Goal: Task Accomplishment & Management: Use online tool/utility

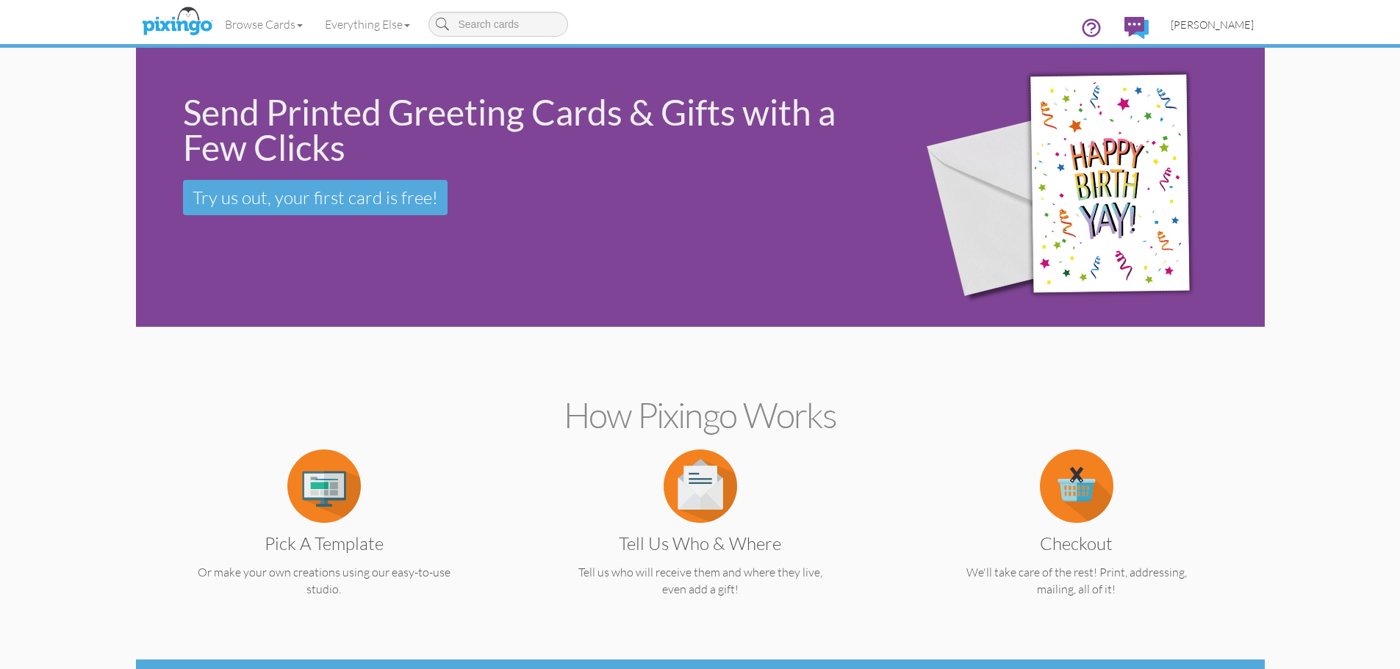
click at [1223, 27] on span "[PERSON_NAME]" at bounding box center [1212, 24] width 83 height 12
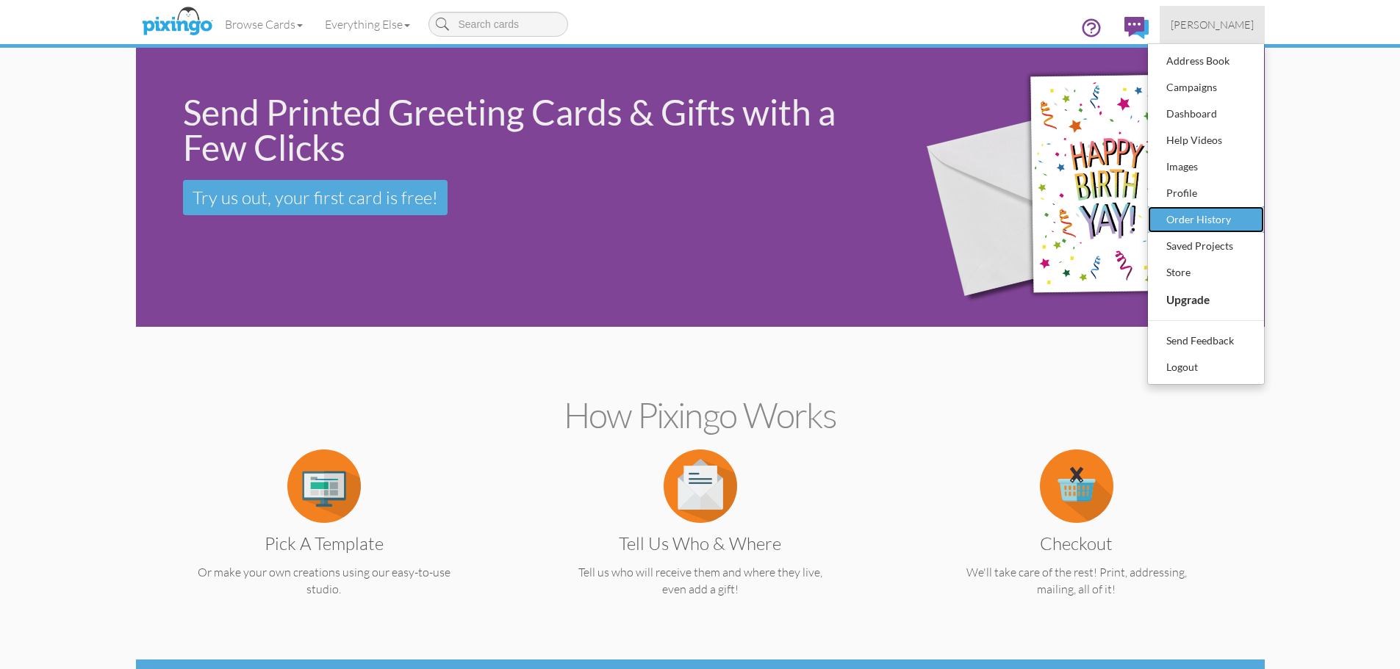
click at [1217, 214] on div "Order History" at bounding box center [1206, 220] width 87 height 22
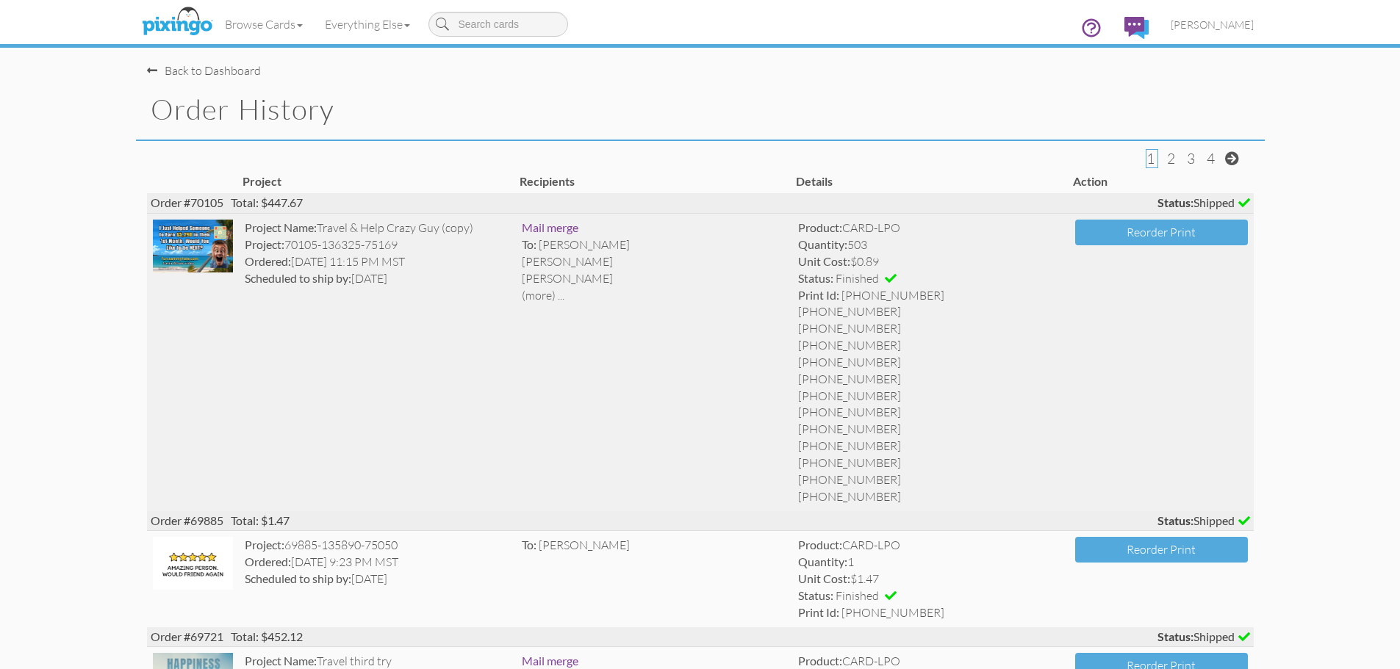
click at [186, 256] on img at bounding box center [193, 246] width 81 height 53
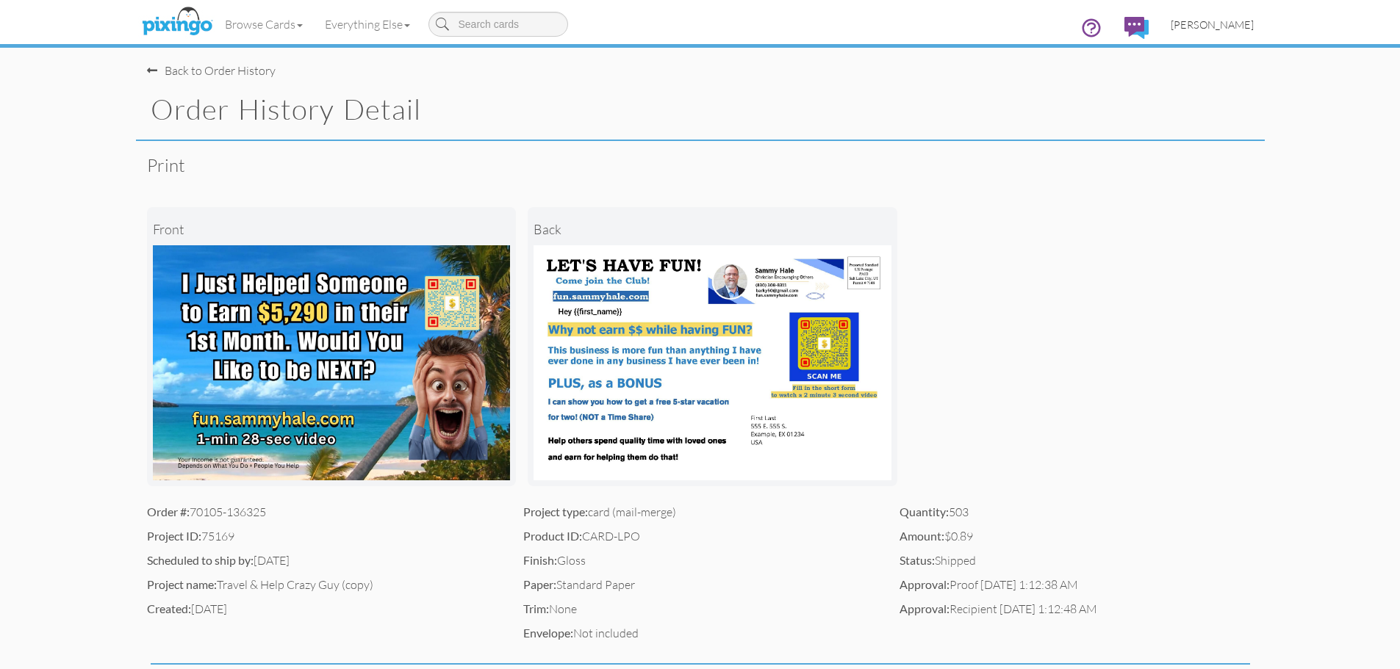
click at [1210, 29] on span "[PERSON_NAME]" at bounding box center [1212, 24] width 83 height 12
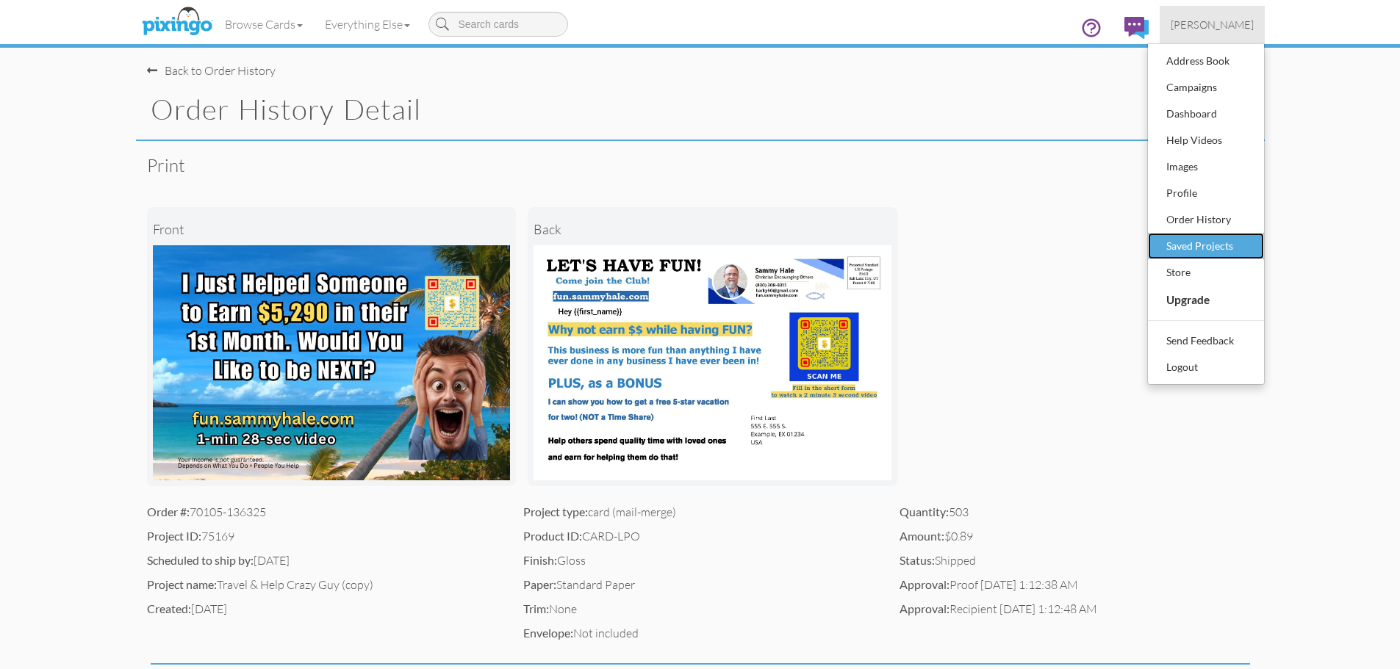
click at [1191, 248] on div "Saved Projects" at bounding box center [1206, 246] width 87 height 22
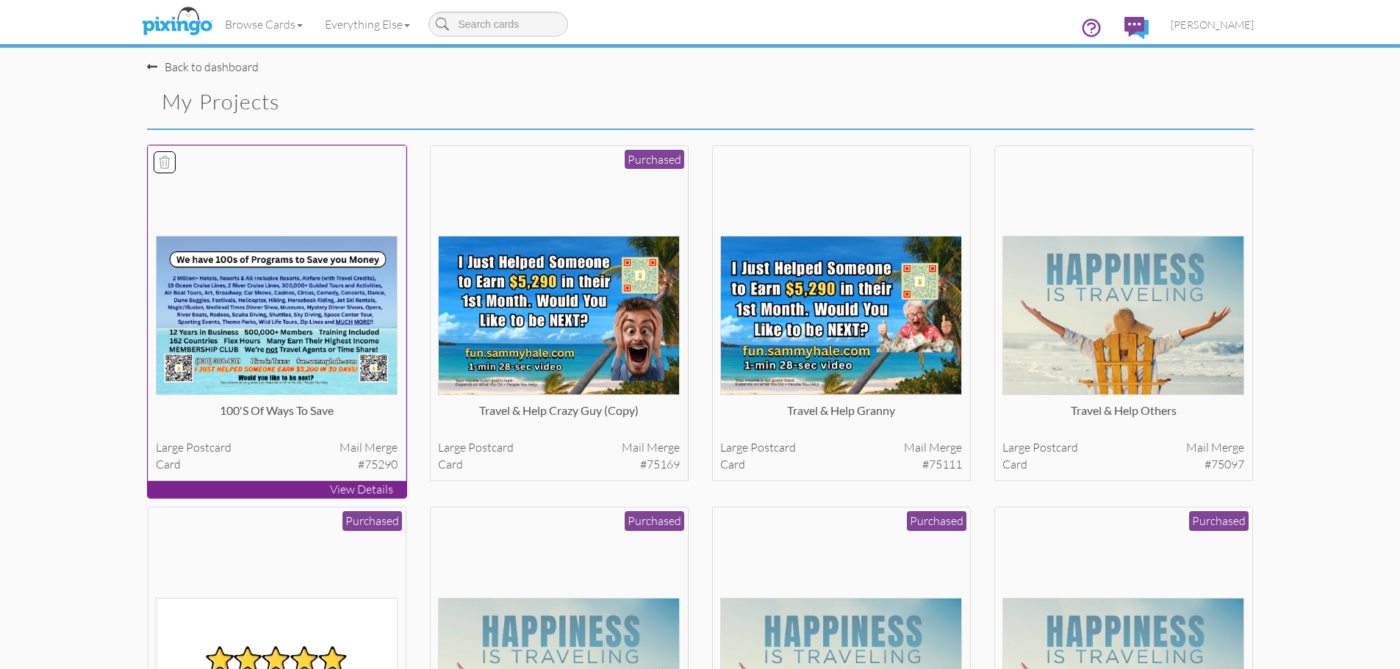
click at [323, 290] on img at bounding box center [277, 315] width 242 height 159
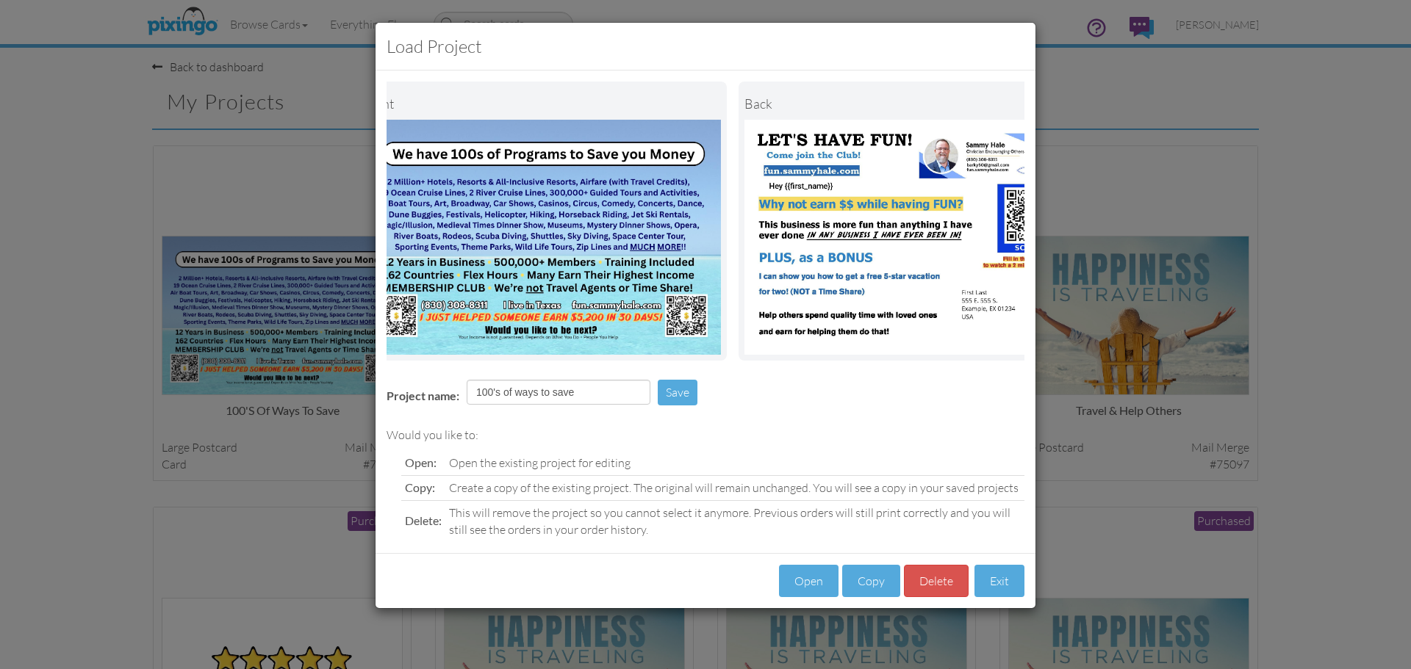
scroll to position [0, 113]
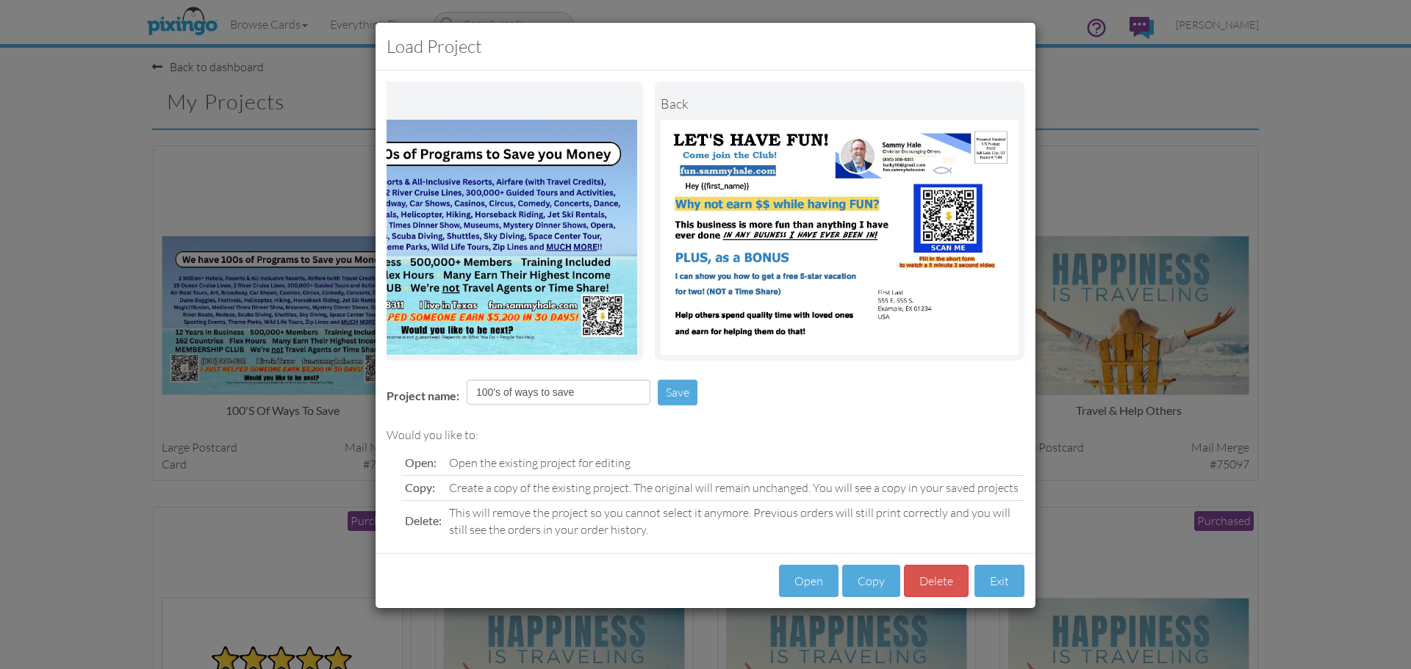
click at [1332, 373] on div "Load Project Front back Project name: 100's of ways to save Save Would you like…" at bounding box center [705, 334] width 1411 height 669
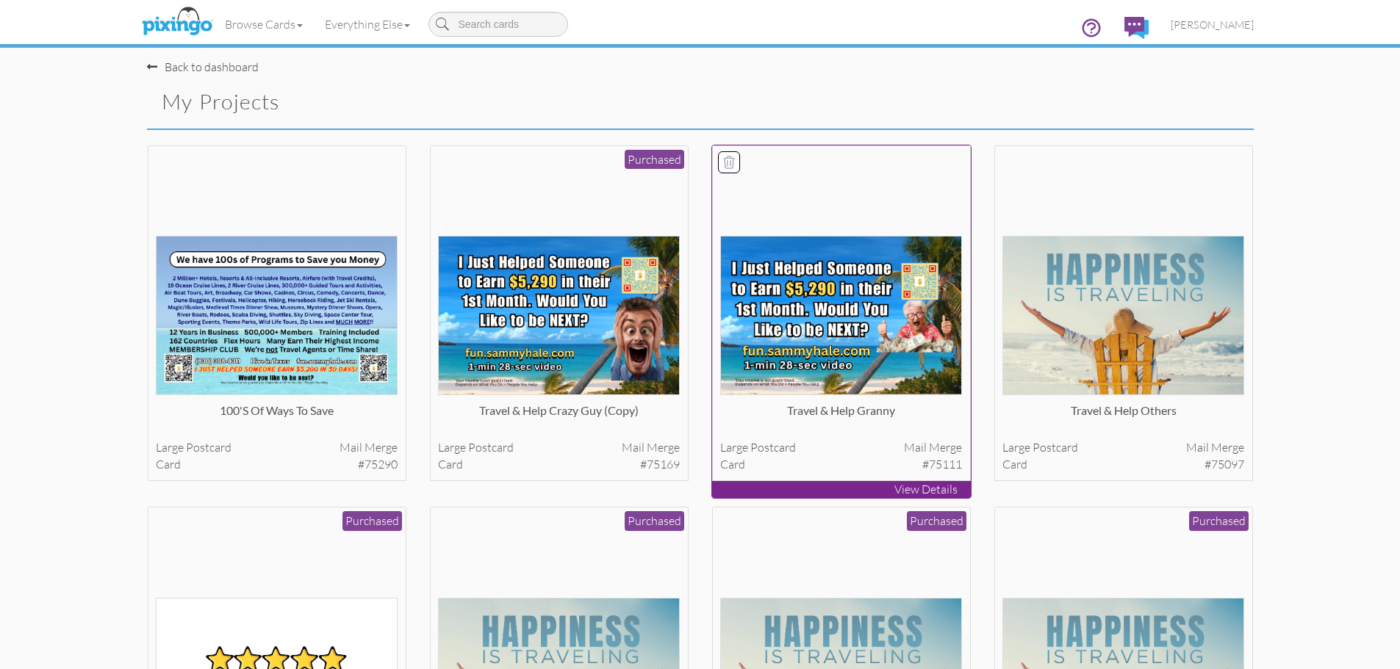
click at [822, 341] on img at bounding box center [841, 315] width 242 height 159
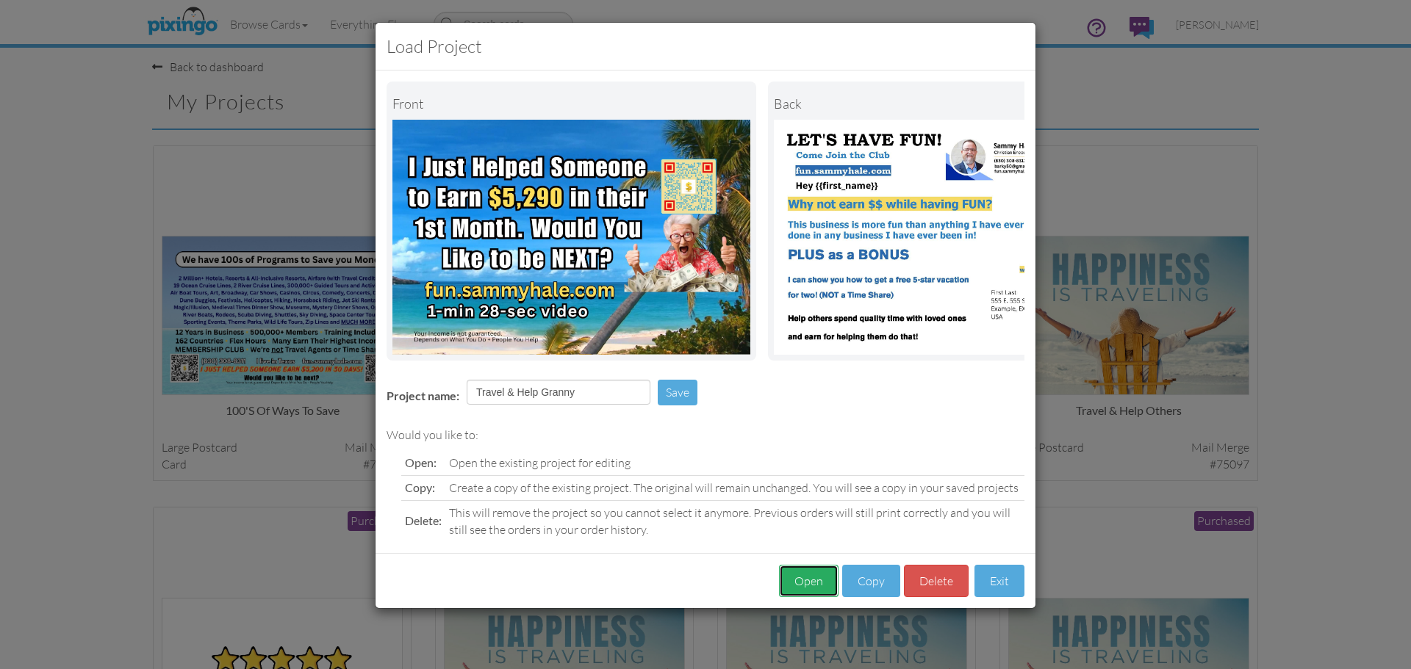
click at [807, 586] on button "Open" at bounding box center [809, 581] width 60 height 33
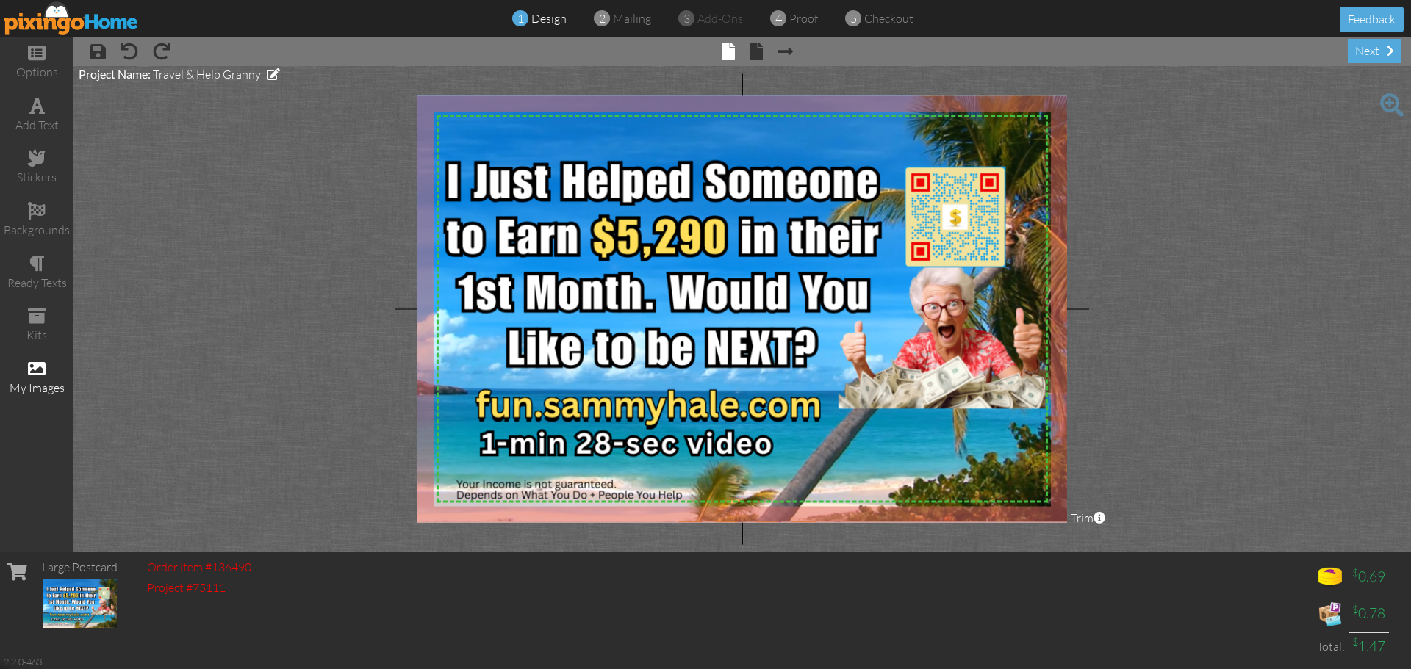
click at [28, 383] on div "my images" at bounding box center [36, 388] width 73 height 17
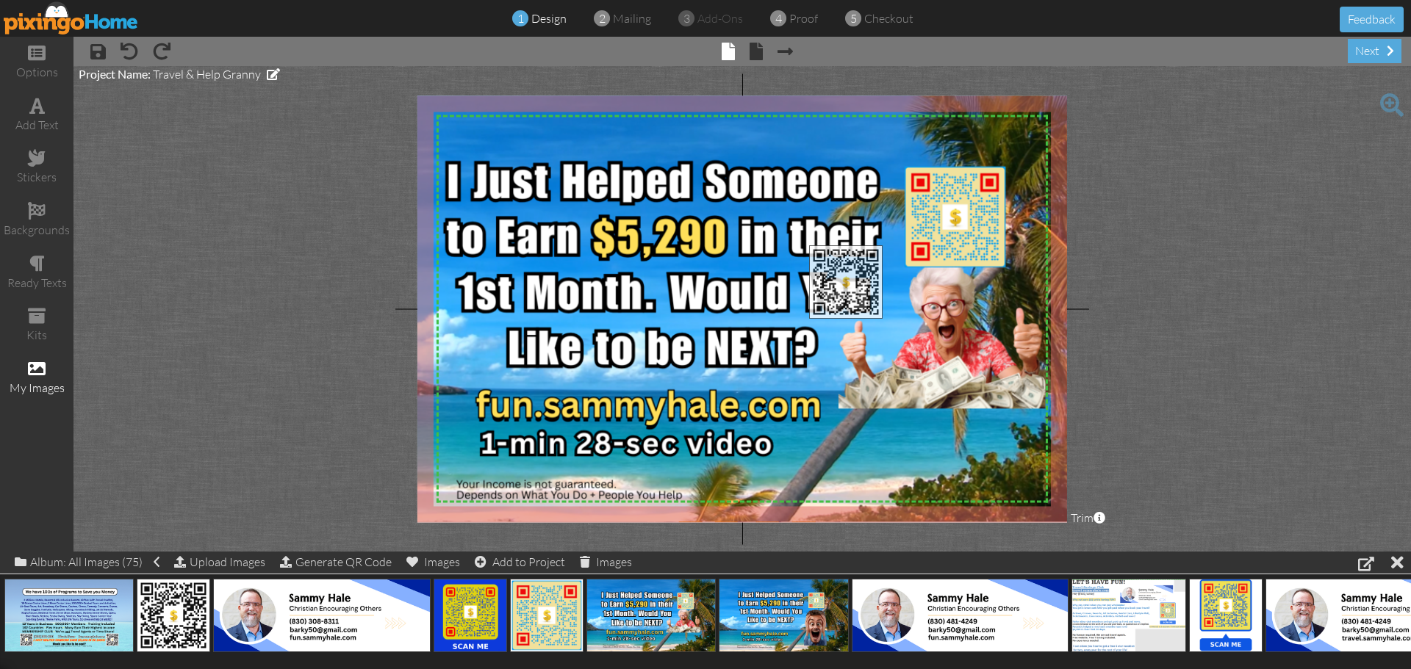
drag, startPoint x: 162, startPoint y: 600, endPoint x: 835, endPoint y: 267, distance: 750.6
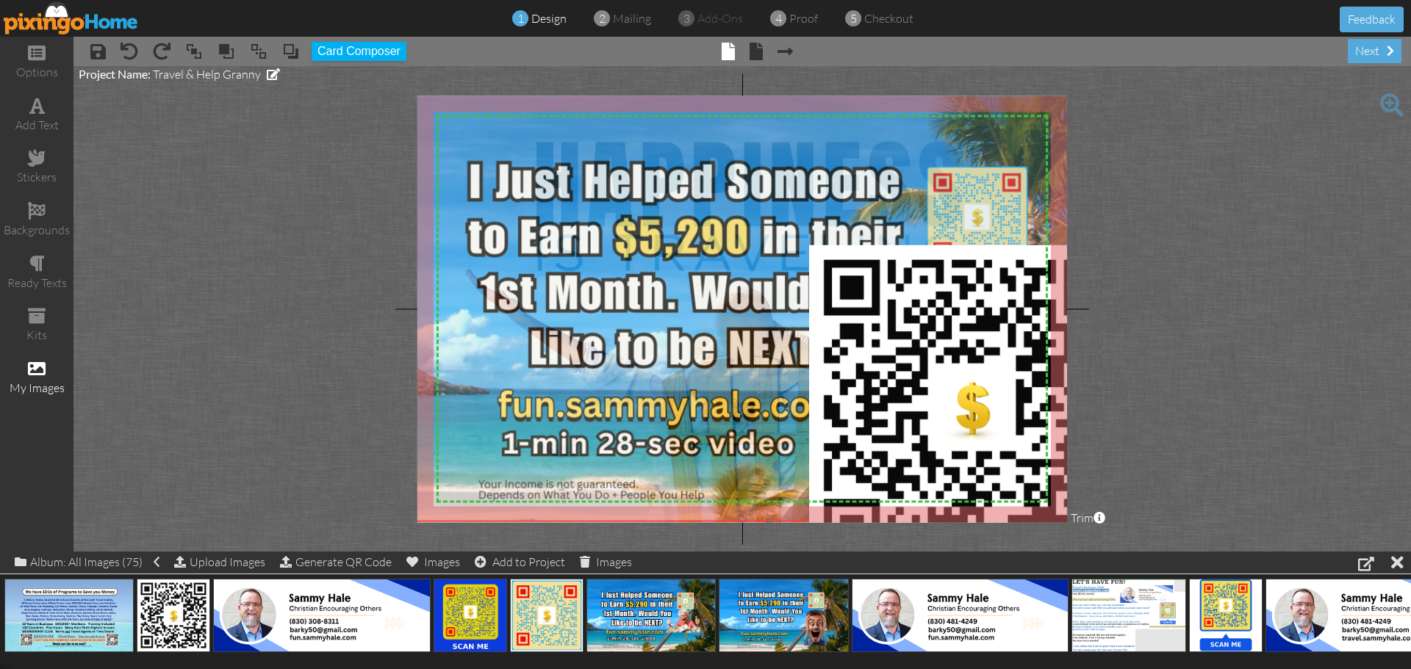
drag, startPoint x: 954, startPoint y: 215, endPoint x: 976, endPoint y: 215, distance: 22.0
click at [976, 215] on img at bounding box center [769, 304] width 773 height 434
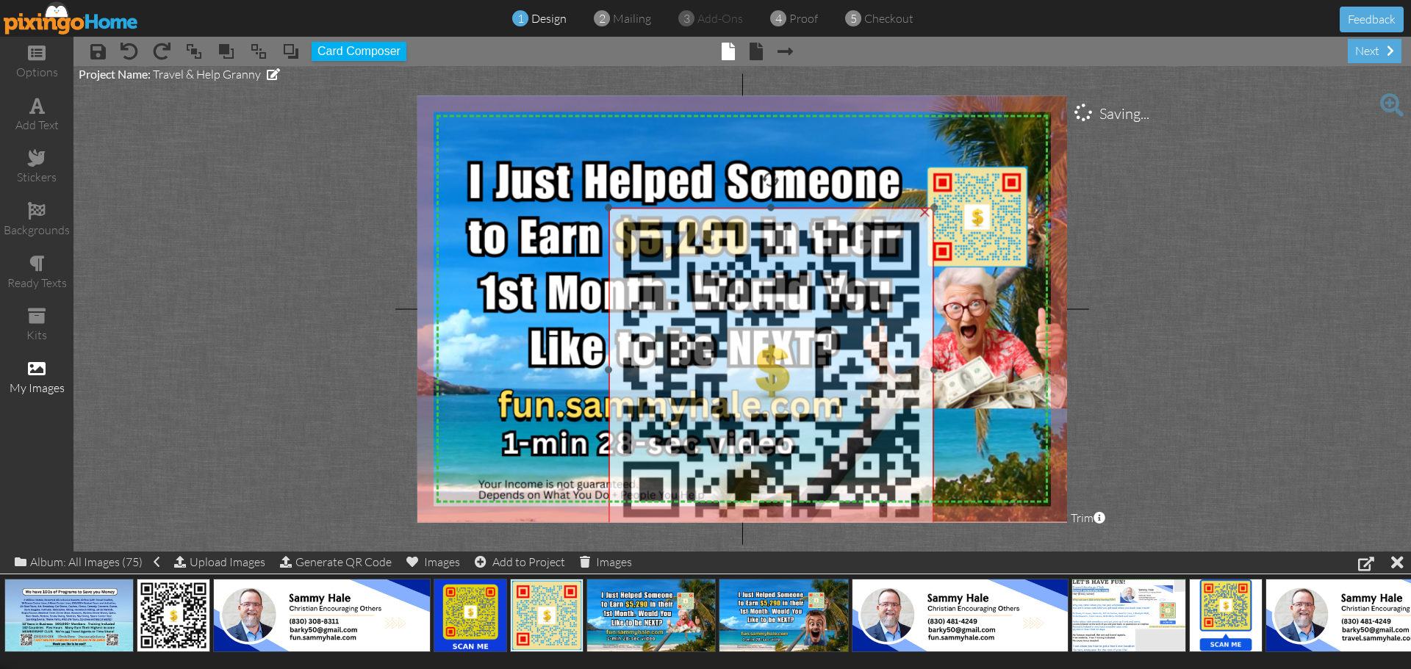
drag, startPoint x: 928, startPoint y: 367, endPoint x: 729, endPoint y: 329, distance: 202.6
click at [729, 329] on img at bounding box center [770, 370] width 325 height 325
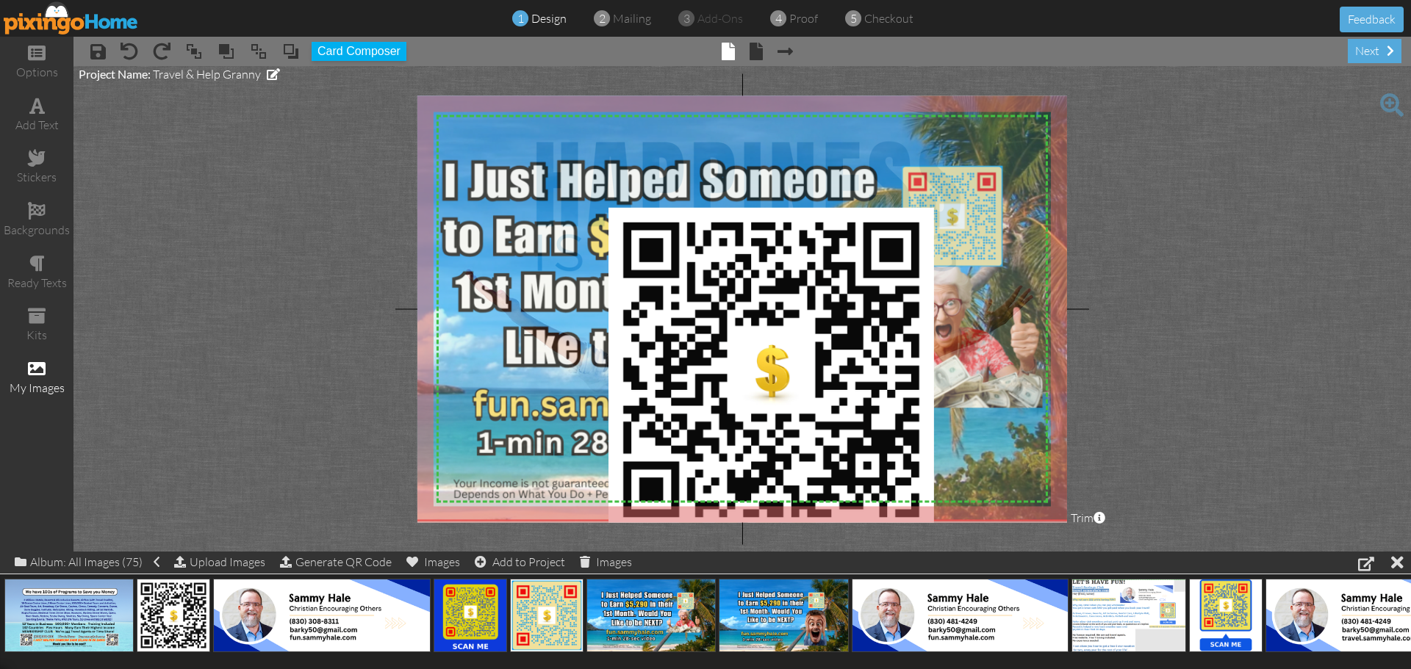
drag, startPoint x: 536, startPoint y: 270, endPoint x: 511, endPoint y: 269, distance: 25.0
click at [511, 269] on img at bounding box center [744, 304] width 773 height 434
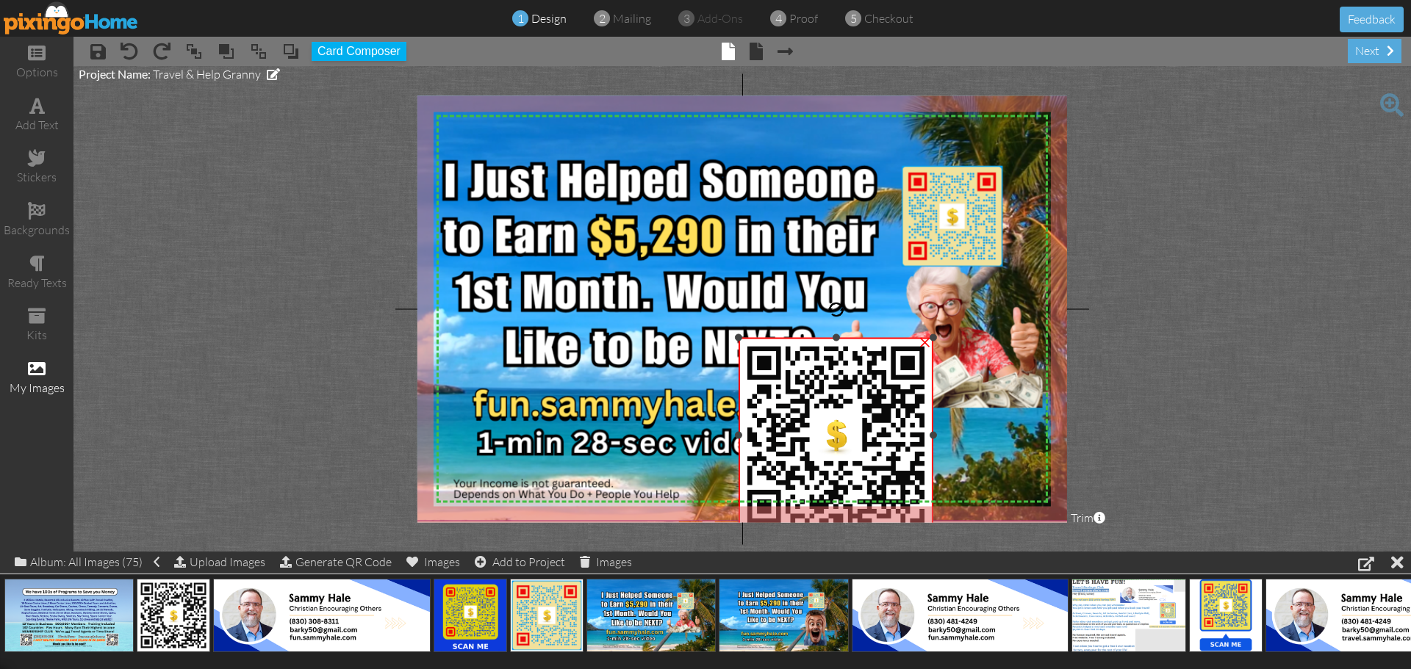
drag, startPoint x: 609, startPoint y: 211, endPoint x: 730, endPoint y: 341, distance: 177.3
click at [730, 341] on div "X X X X X X X X X X X X X X X X X X X X X X X X X X X X X X X X X X X X X X X X…" at bounding box center [742, 309] width 650 height 427
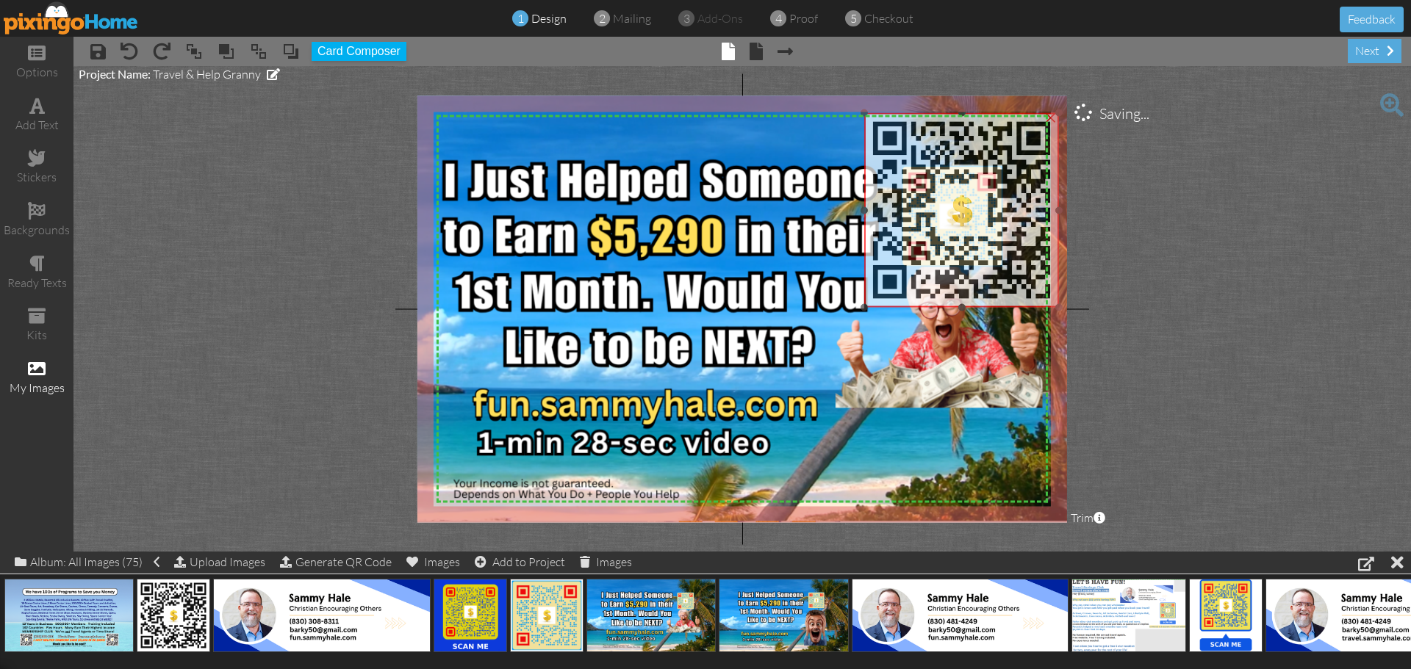
drag, startPoint x: 833, startPoint y: 443, endPoint x: 959, endPoint y: 218, distance: 257.6
click at [959, 218] on img at bounding box center [961, 210] width 195 height 195
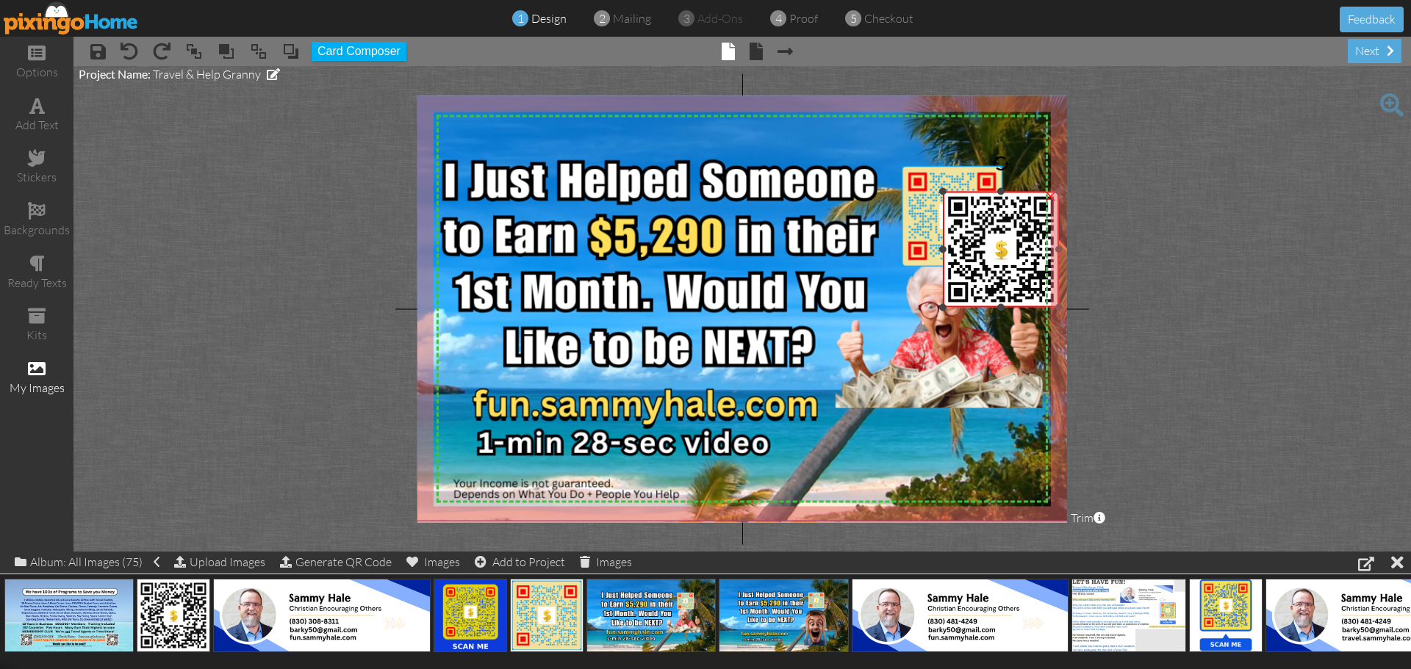
drag, startPoint x: 865, startPoint y: 115, endPoint x: 941, endPoint y: 212, distance: 123.6
click at [921, 195] on div "X X X X X X X X X X X X X X X X X X X X X X X X X X X X X X X X X X X X X X X X…" at bounding box center [742, 309] width 650 height 427
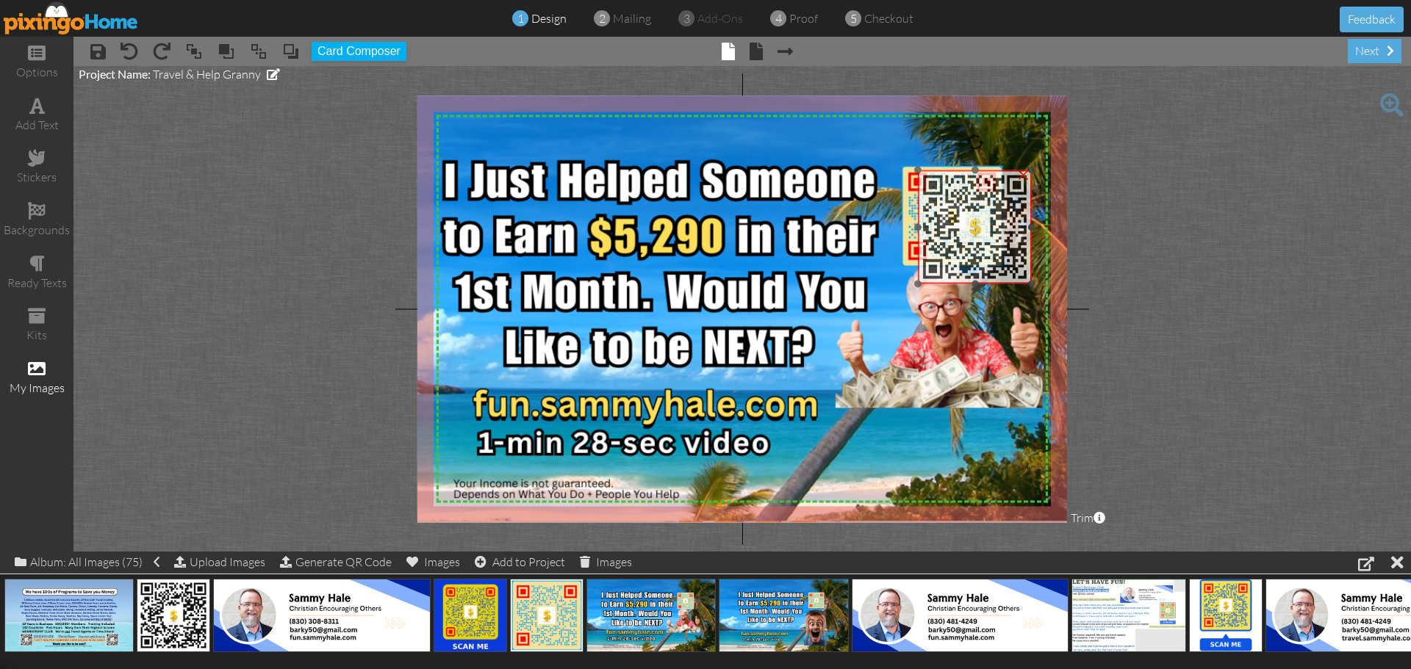
drag, startPoint x: 1005, startPoint y: 257, endPoint x: 978, endPoint y: 234, distance: 35.9
click at [978, 234] on img at bounding box center [975, 227] width 114 height 114
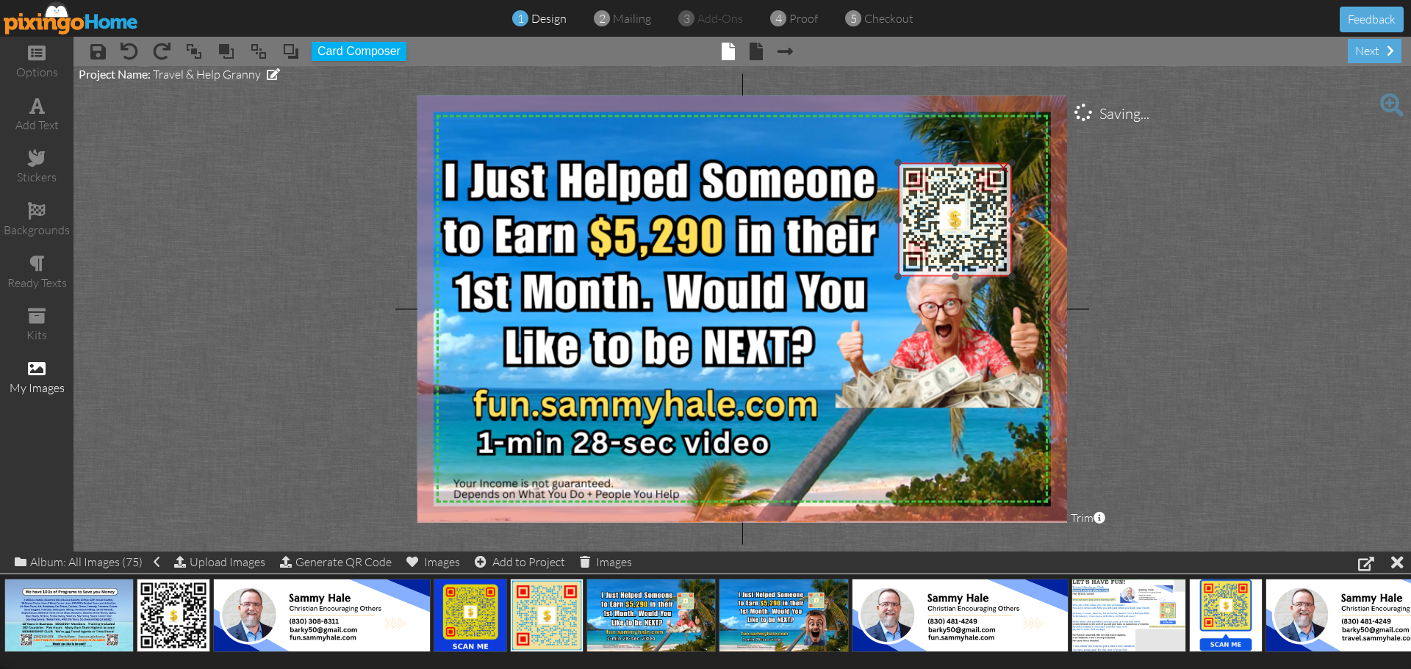
drag, startPoint x: 943, startPoint y: 209, endPoint x: 923, endPoint y: 202, distance: 21.2
click at [923, 202] on img at bounding box center [955, 220] width 114 height 114
click at [905, 173] on div "×" at bounding box center [958, 223] width 107 height 107
click at [948, 211] on img at bounding box center [954, 221] width 107 height 107
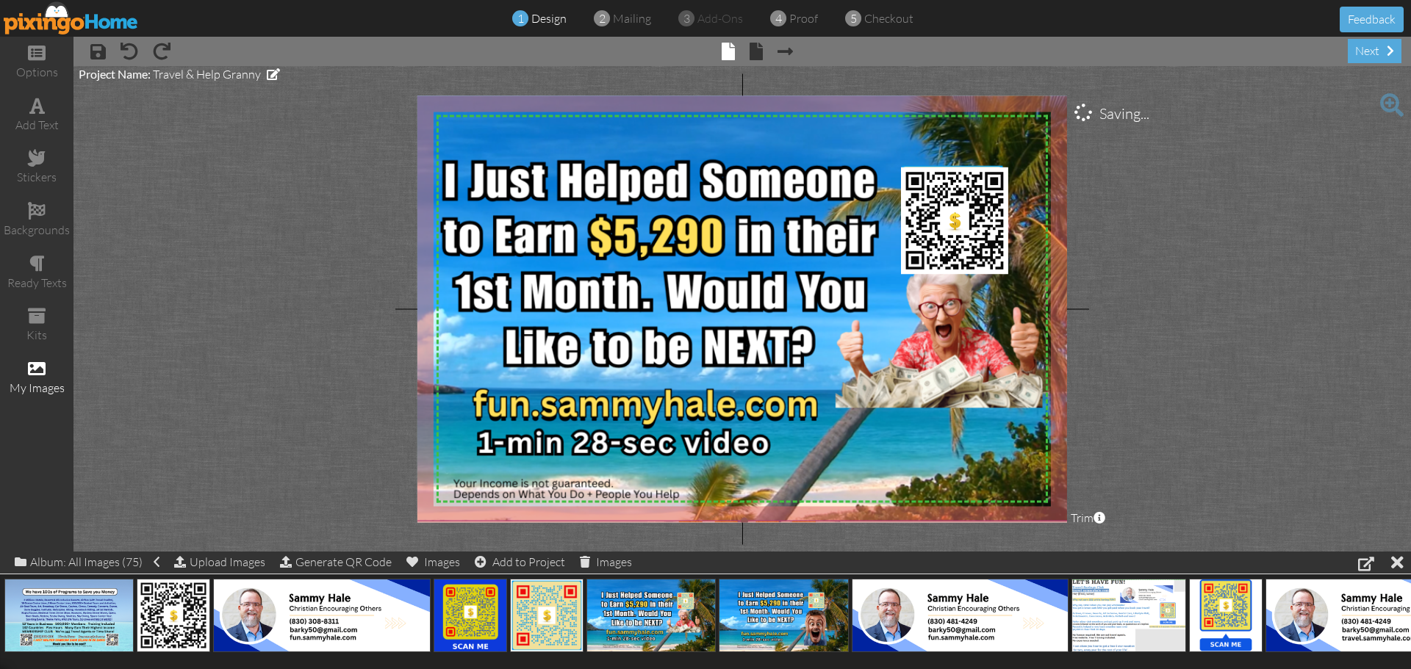
click at [1019, 140] on img at bounding box center [744, 304] width 773 height 434
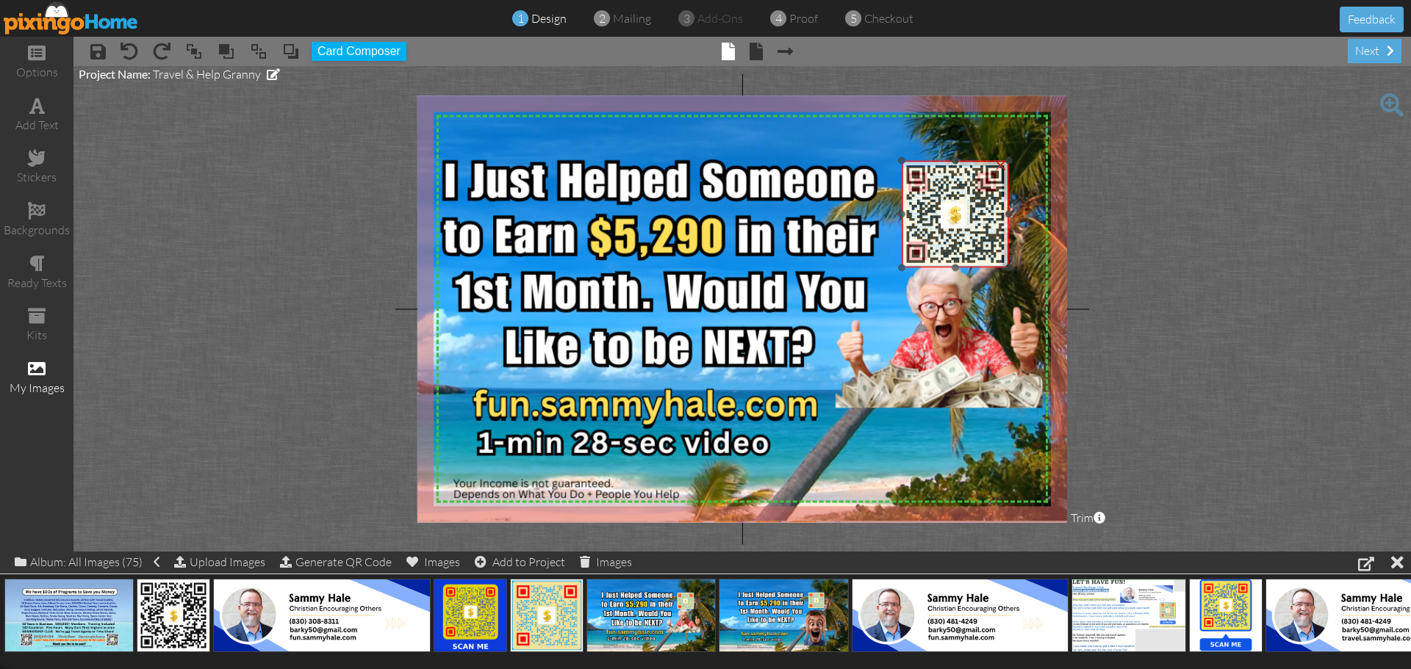
click at [960, 219] on img at bounding box center [955, 214] width 107 height 107
click at [960, 224] on img at bounding box center [954, 214] width 107 height 107
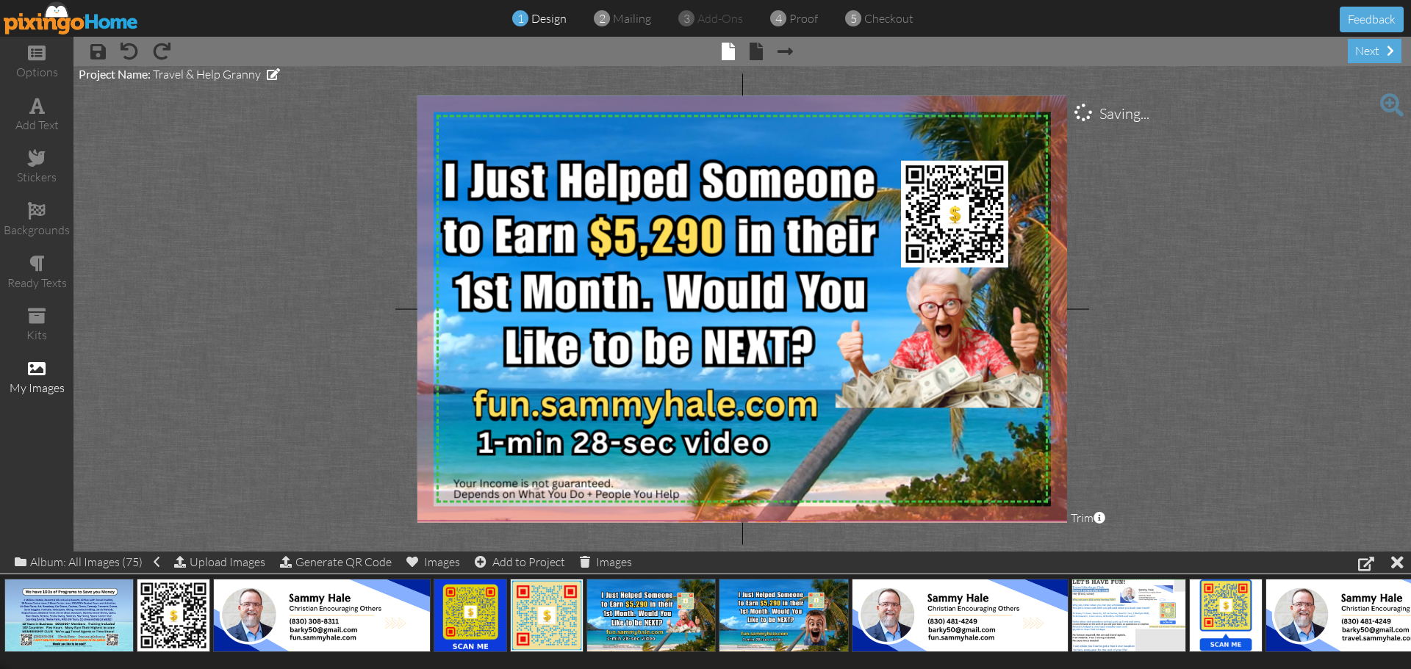
click at [1029, 145] on img at bounding box center [744, 304] width 773 height 434
click at [783, 48] on span at bounding box center [785, 52] width 15 height 18
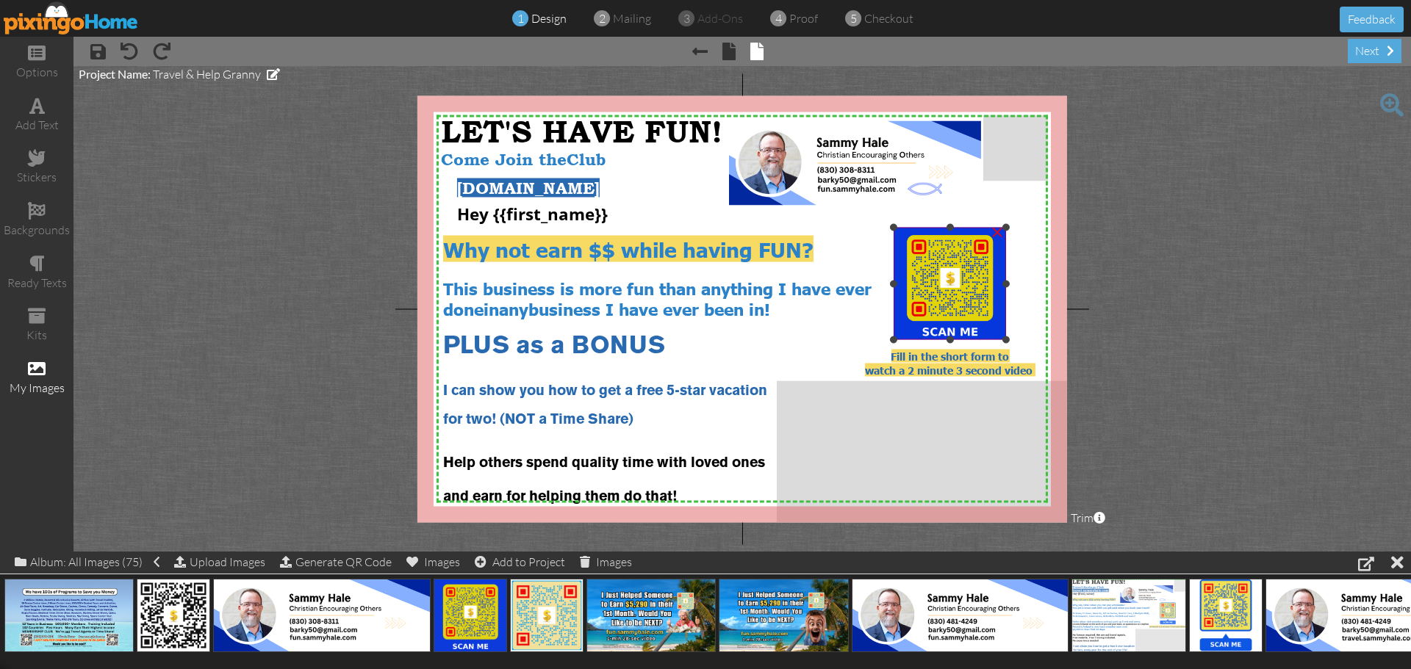
click at [947, 290] on img at bounding box center [950, 284] width 112 height 112
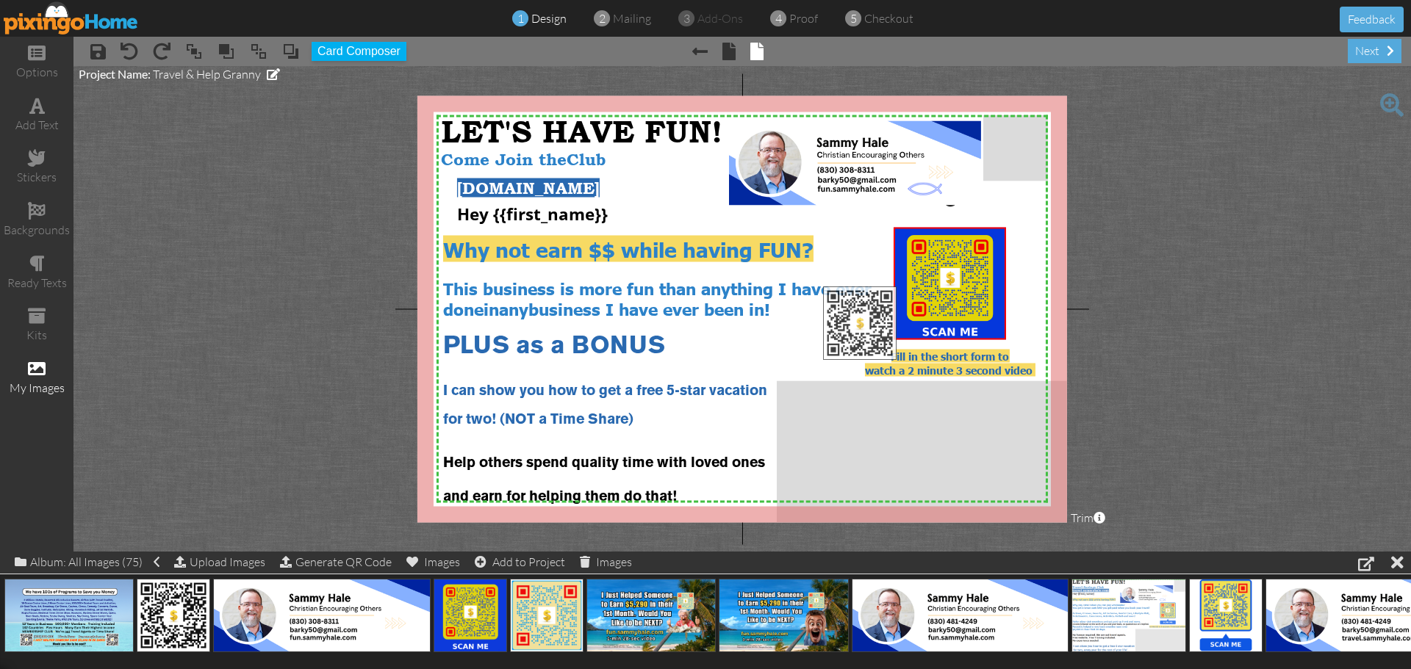
drag, startPoint x: 190, startPoint y: 611, endPoint x: 876, endPoint y: 318, distance: 746.1
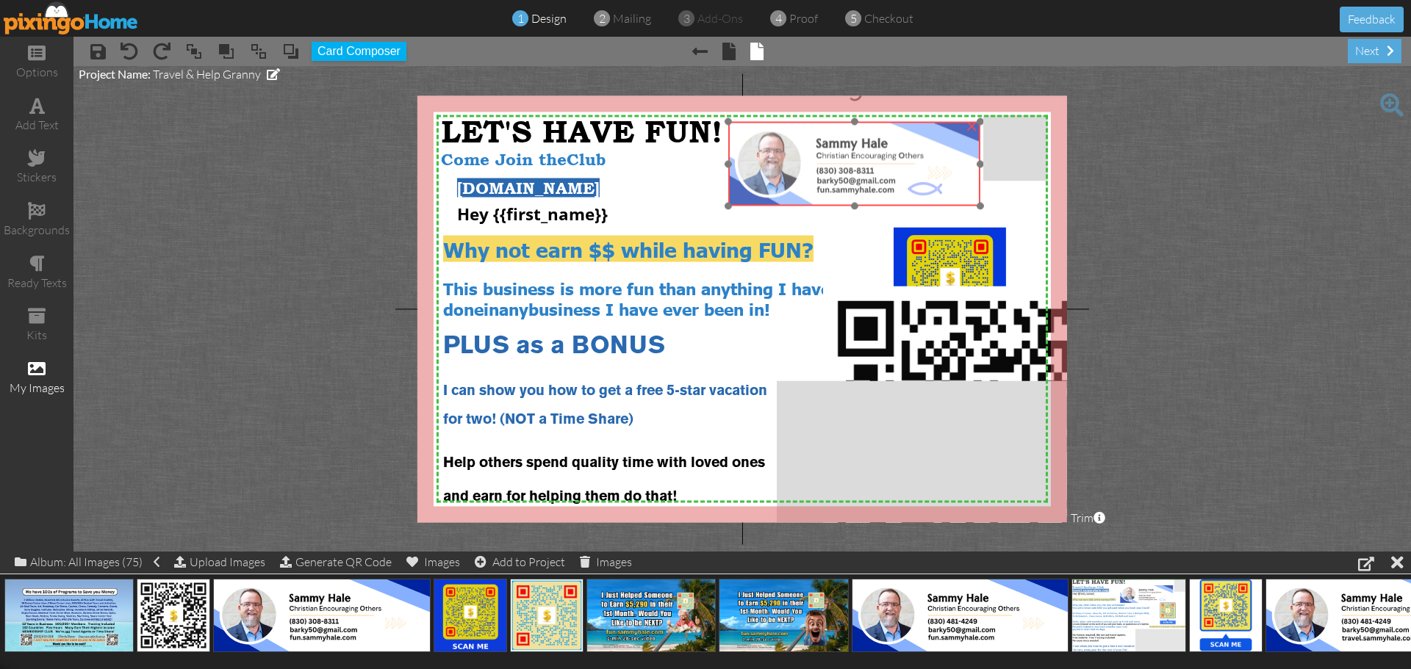
click at [869, 189] on img at bounding box center [854, 164] width 252 height 85
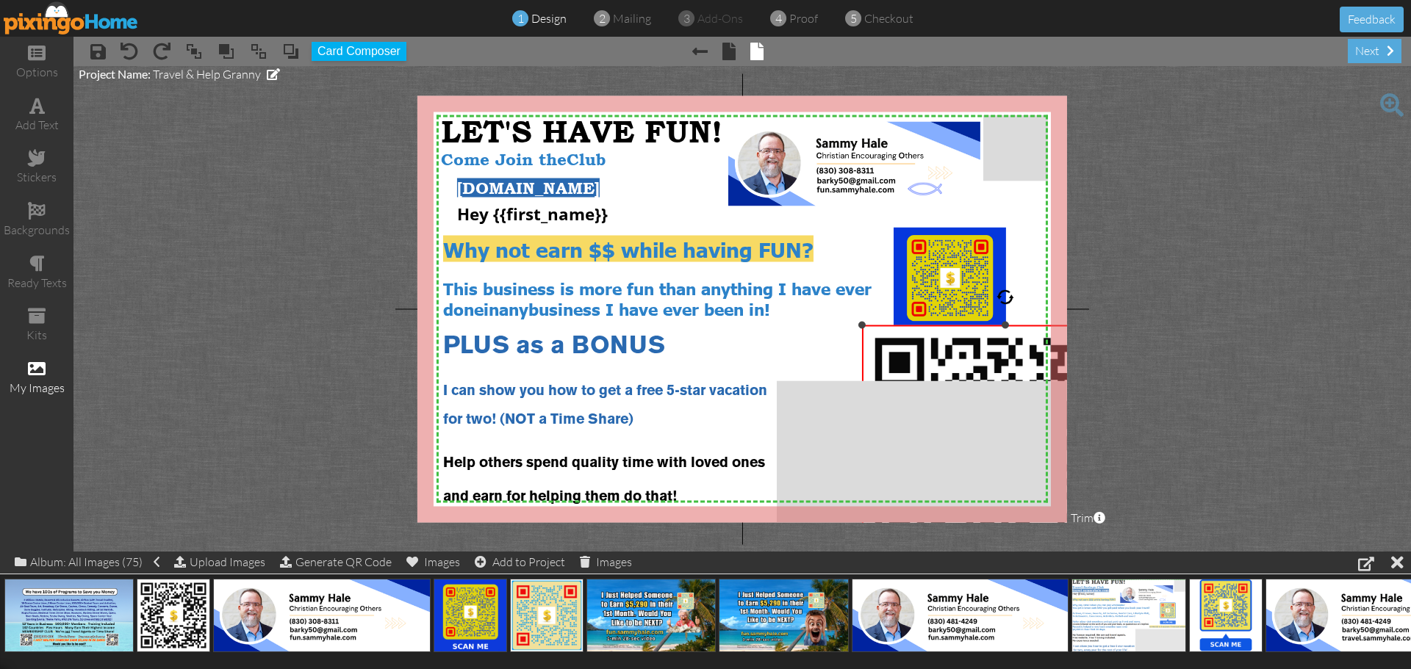
drag, startPoint x: 825, startPoint y: 287, endPoint x: 898, endPoint y: 326, distance: 83.2
click at [898, 326] on div "×" at bounding box center [1005, 469] width 286 height 286
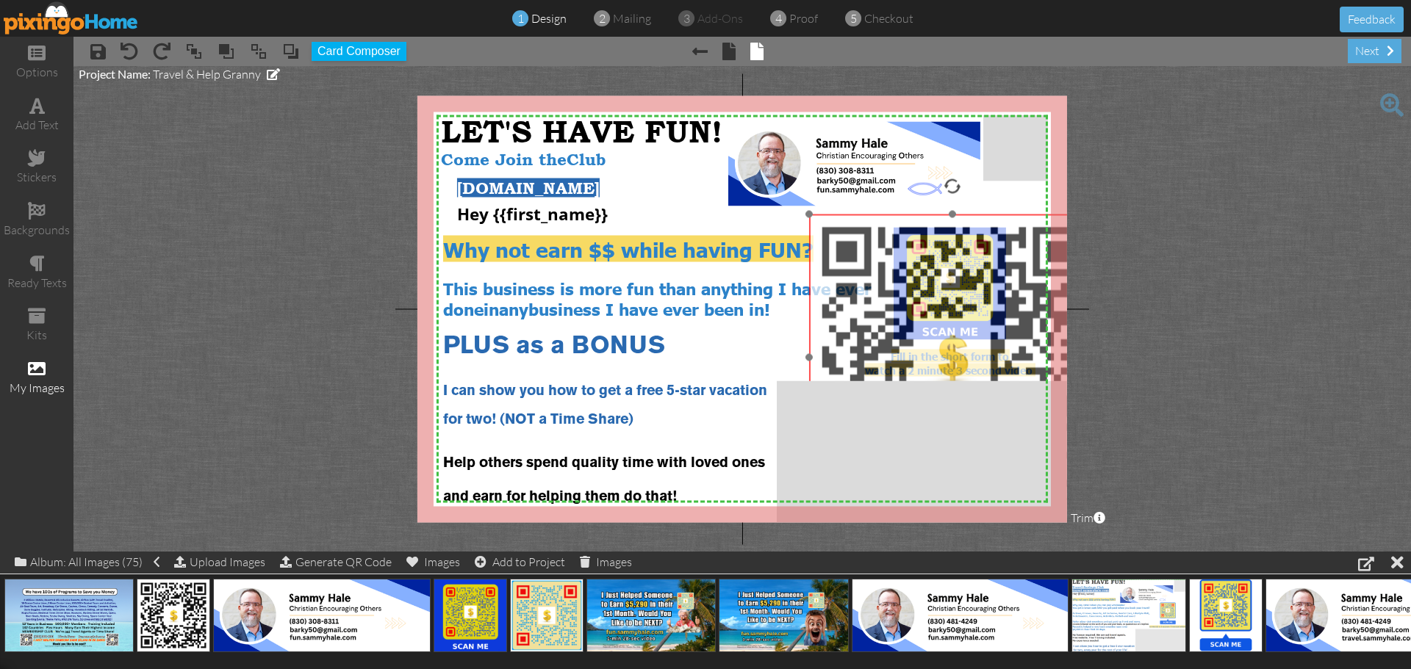
drag, startPoint x: 954, startPoint y: 354, endPoint x: 901, endPoint y: 243, distance: 122.9
click at [901, 243] on img at bounding box center [952, 358] width 286 height 286
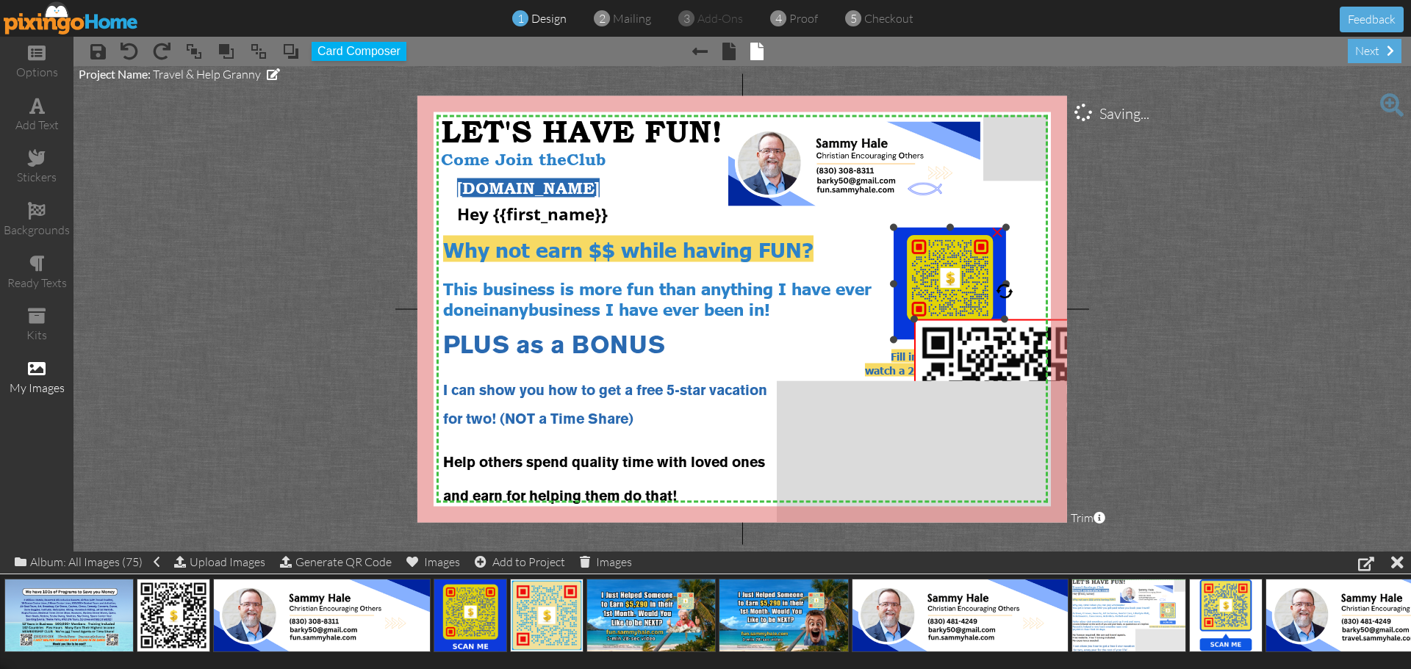
drag, startPoint x: 809, startPoint y: 214, endPoint x: 911, endPoint y: 324, distance: 150.3
click at [901, 320] on div "X X X X X X X X X X X X X X X X X X X X X X X X X X X X X X X X X X X X X X X X…" at bounding box center [742, 309] width 650 height 427
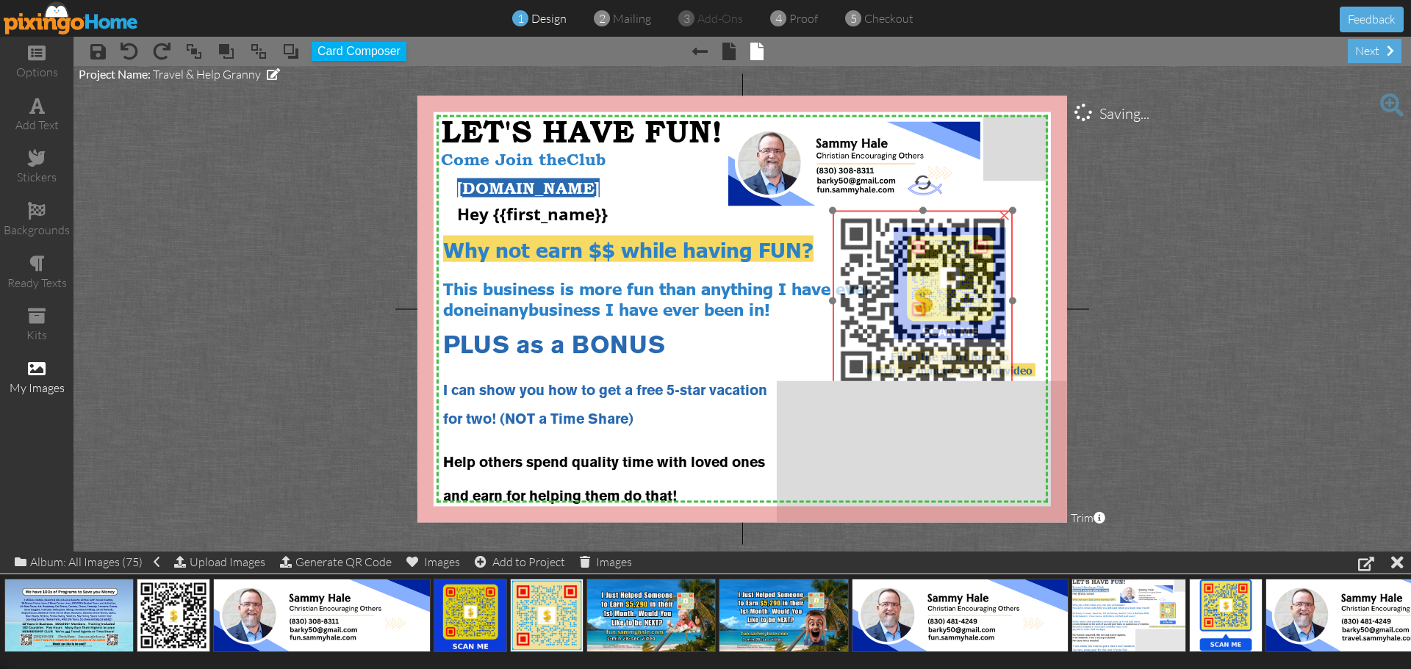
drag, startPoint x: 983, startPoint y: 365, endPoint x: 901, endPoint y: 255, distance: 137.0
click at [901, 255] on img at bounding box center [923, 301] width 180 height 180
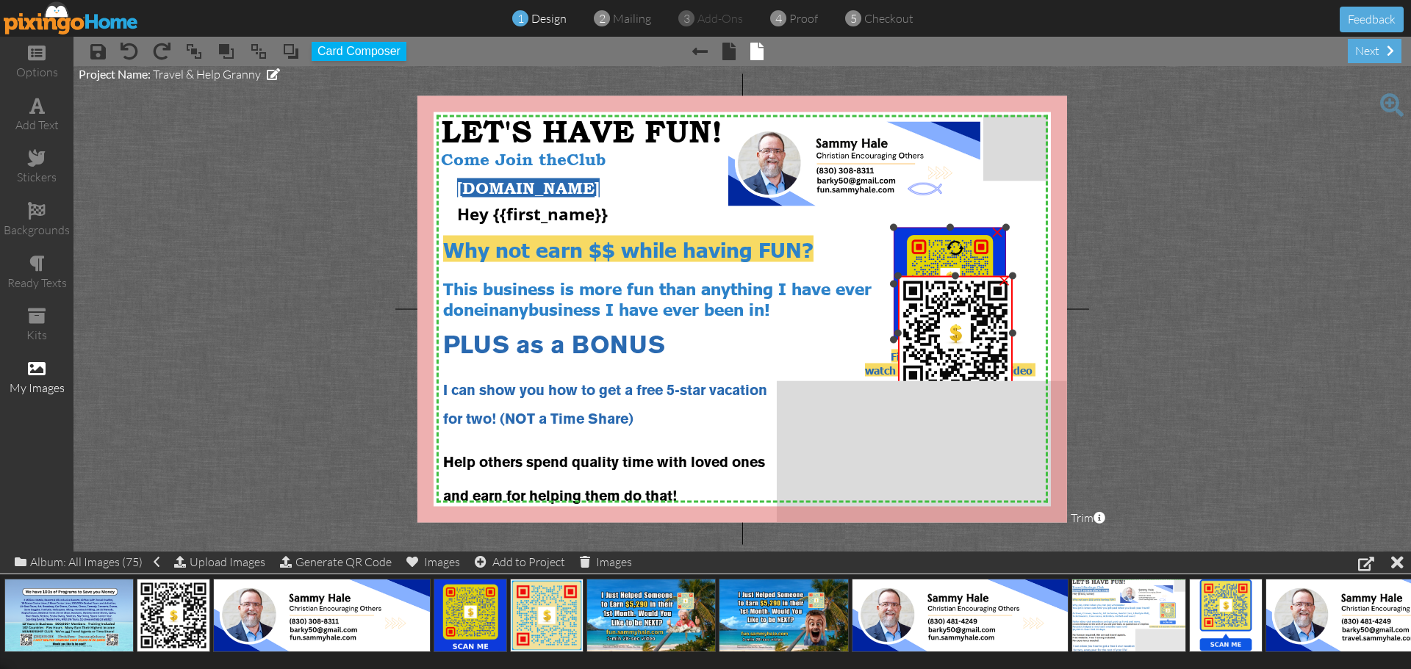
drag, startPoint x: 831, startPoint y: 213, endPoint x: 891, endPoint y: 279, distance: 88.9
click at [891, 279] on div "X X X X X X X X X X X X X X X X X X X X X X X X X X X X X X X X X X X X X X X X…" at bounding box center [742, 309] width 650 height 427
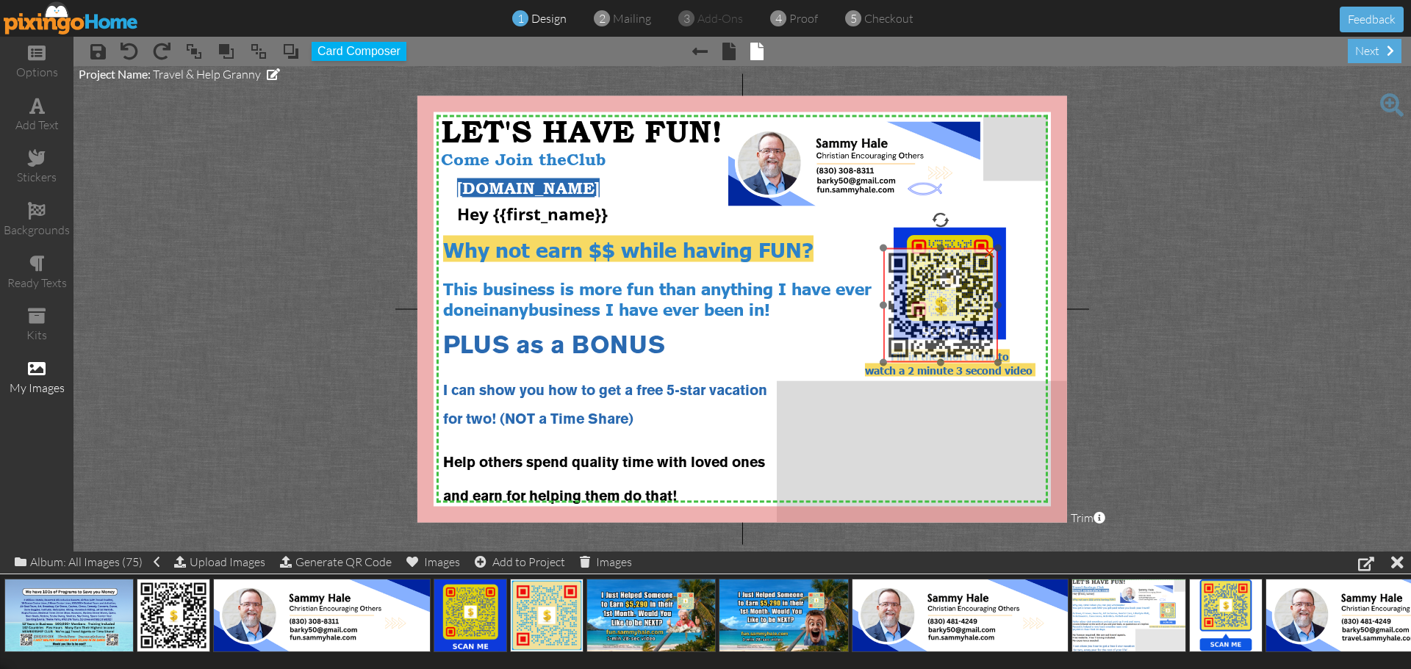
drag, startPoint x: 956, startPoint y: 326, endPoint x: 941, endPoint y: 298, distance: 31.6
click at [941, 298] on img at bounding box center [940, 305] width 115 height 115
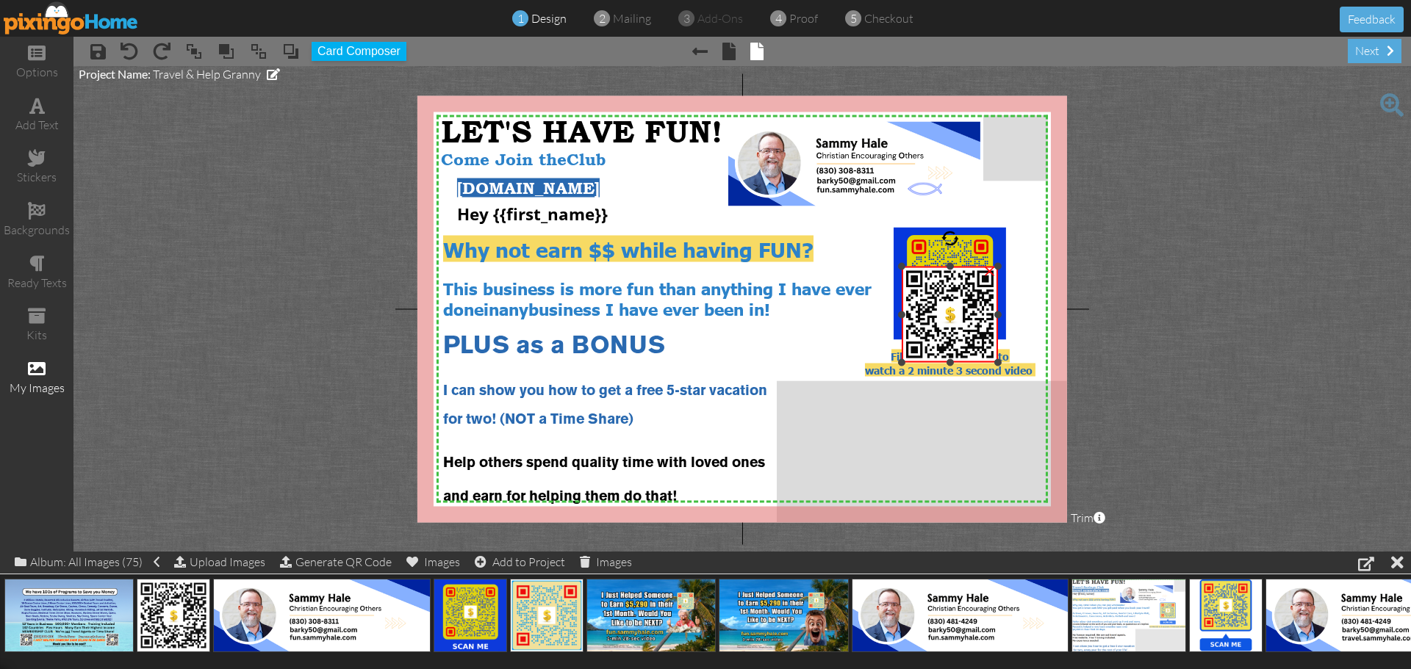
drag, startPoint x: 880, startPoint y: 248, endPoint x: 899, endPoint y: 267, distance: 26.0
click at [899, 267] on div at bounding box center [901, 266] width 7 height 7
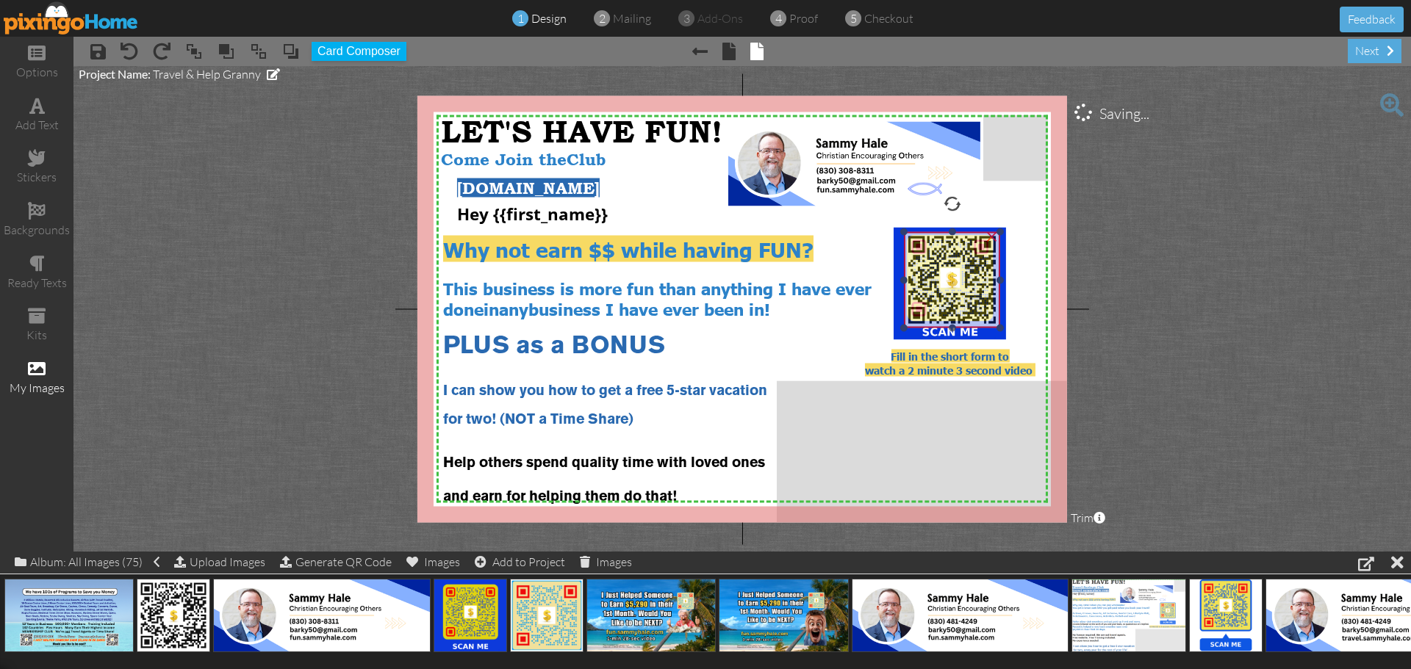
drag, startPoint x: 955, startPoint y: 322, endPoint x: 958, endPoint y: 292, distance: 30.2
click at [958, 292] on img at bounding box center [952, 280] width 96 height 96
click at [908, 239] on div at bounding box center [908, 237] width 7 height 7
click at [955, 280] on img at bounding box center [949, 279] width 91 height 91
click at [1255, 342] on project-studio-wrapper "X X X X X X X X X X X X X X X X X X X X X X X X X X X X X X X X X X X X X X X X…" at bounding box center [741, 309] width 1337 height 486
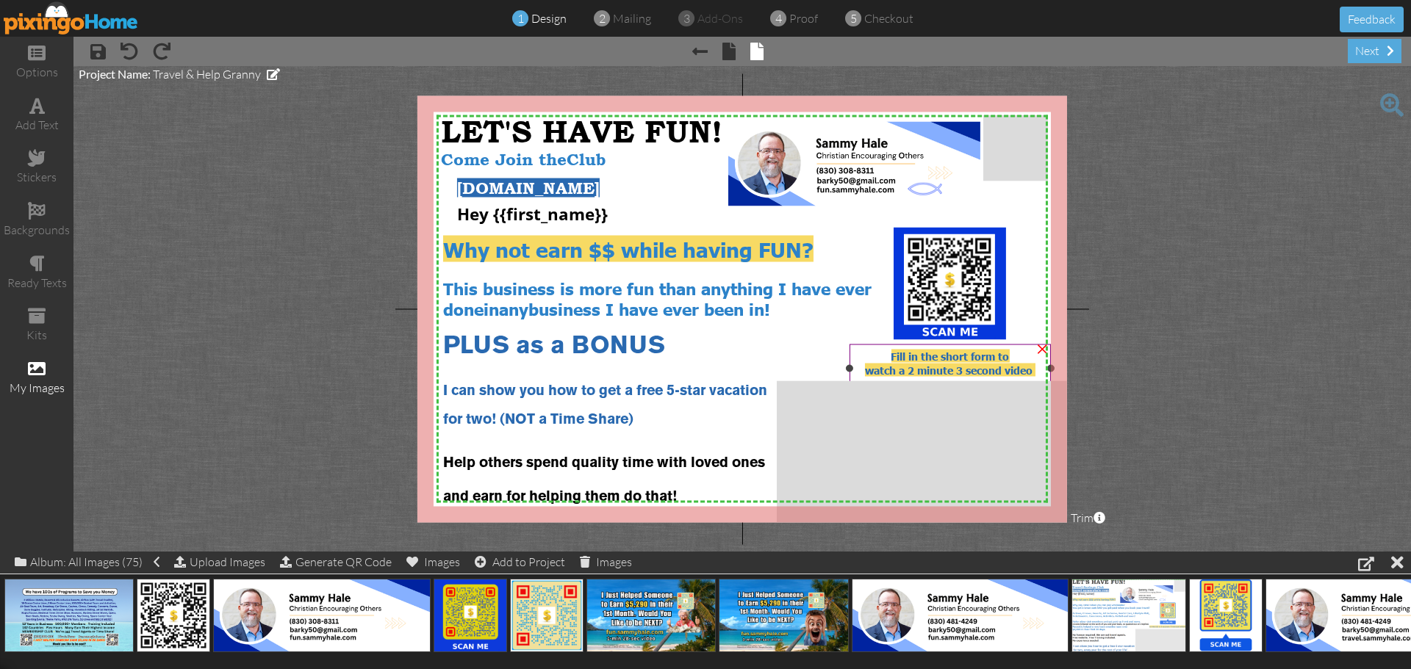
click at [994, 366] on span "watch a 2 minute 3 second video" at bounding box center [949, 369] width 168 height 13
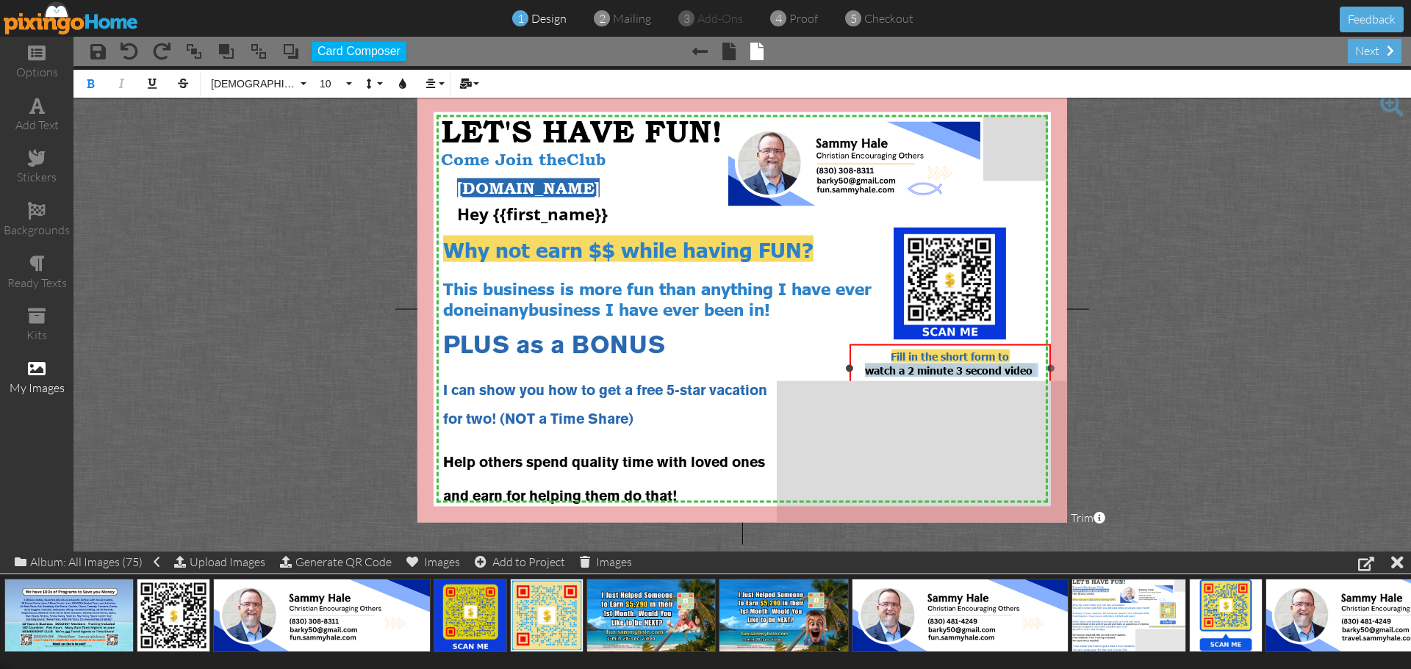
click at [994, 366] on span "watch a 2 minute 3 second video" at bounding box center [949, 369] width 168 height 13
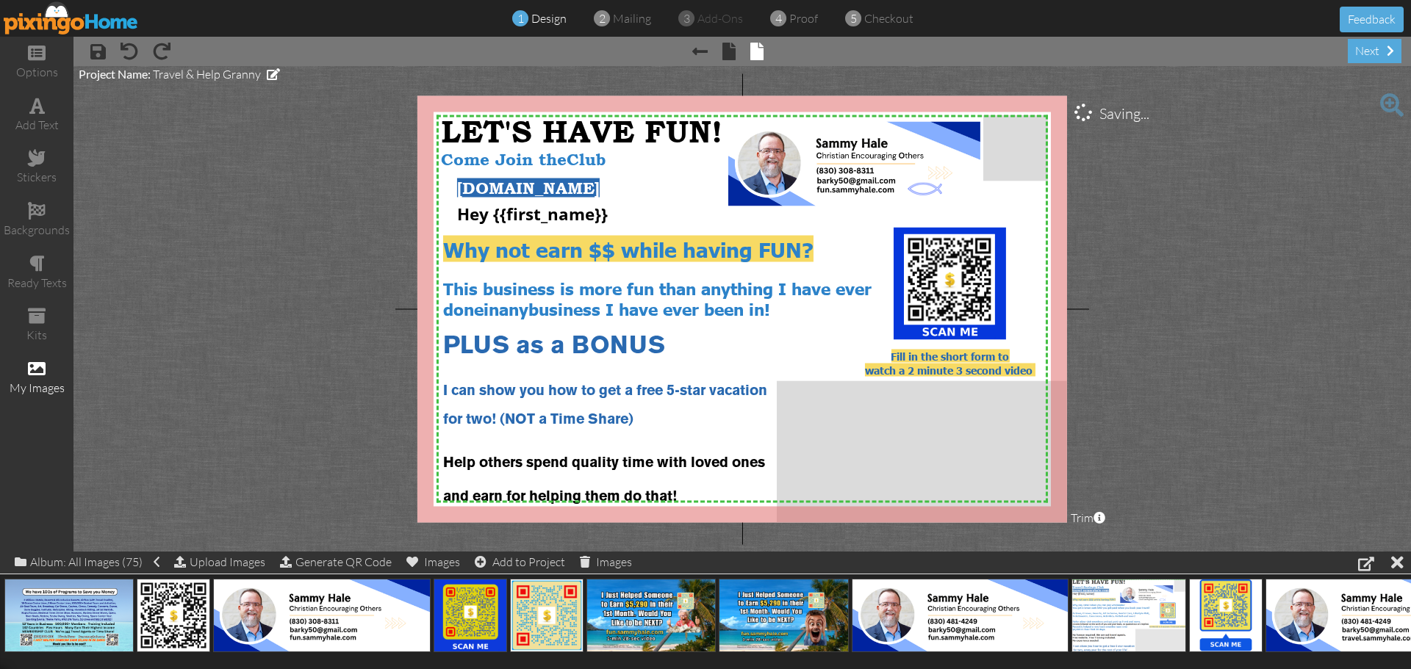
click at [1152, 361] on project-studio-wrapper "X X X X X X X X X X X X X X X X X X X X X X X X X X X X X X X X X X X X X X X X…" at bounding box center [741, 309] width 1337 height 486
click at [1028, 361] on div "Fill in the short form to" at bounding box center [950, 356] width 191 height 14
click at [883, 354] on div "Fill in the short form to" at bounding box center [950, 356] width 191 height 14
click at [891, 354] on span "Fill in the short form to" at bounding box center [950, 355] width 118 height 13
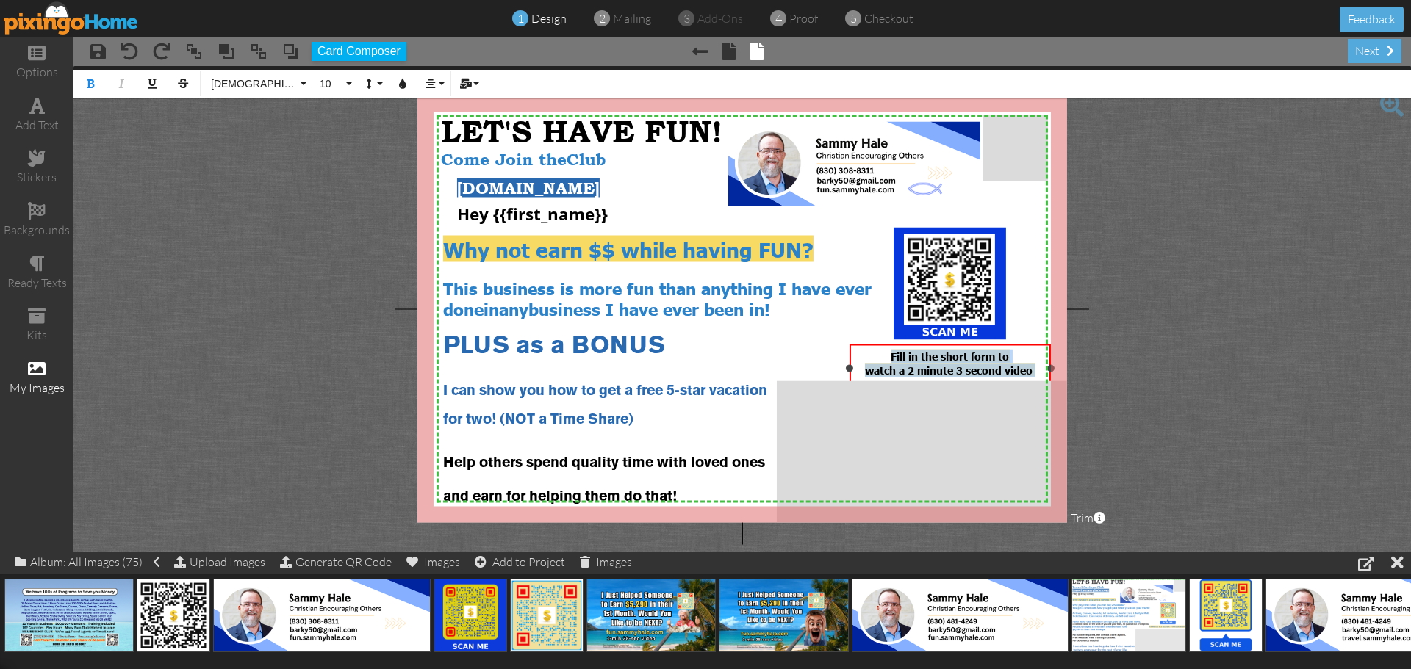
drag, startPoint x: 889, startPoint y: 354, endPoint x: 1035, endPoint y: 372, distance: 147.3
click at [1035, 372] on div "Fill in the short form to watch a 2 minute 3 second video" at bounding box center [950, 370] width 191 height 42
click at [398, 85] on icon "button" at bounding box center [403, 84] width 10 height 10
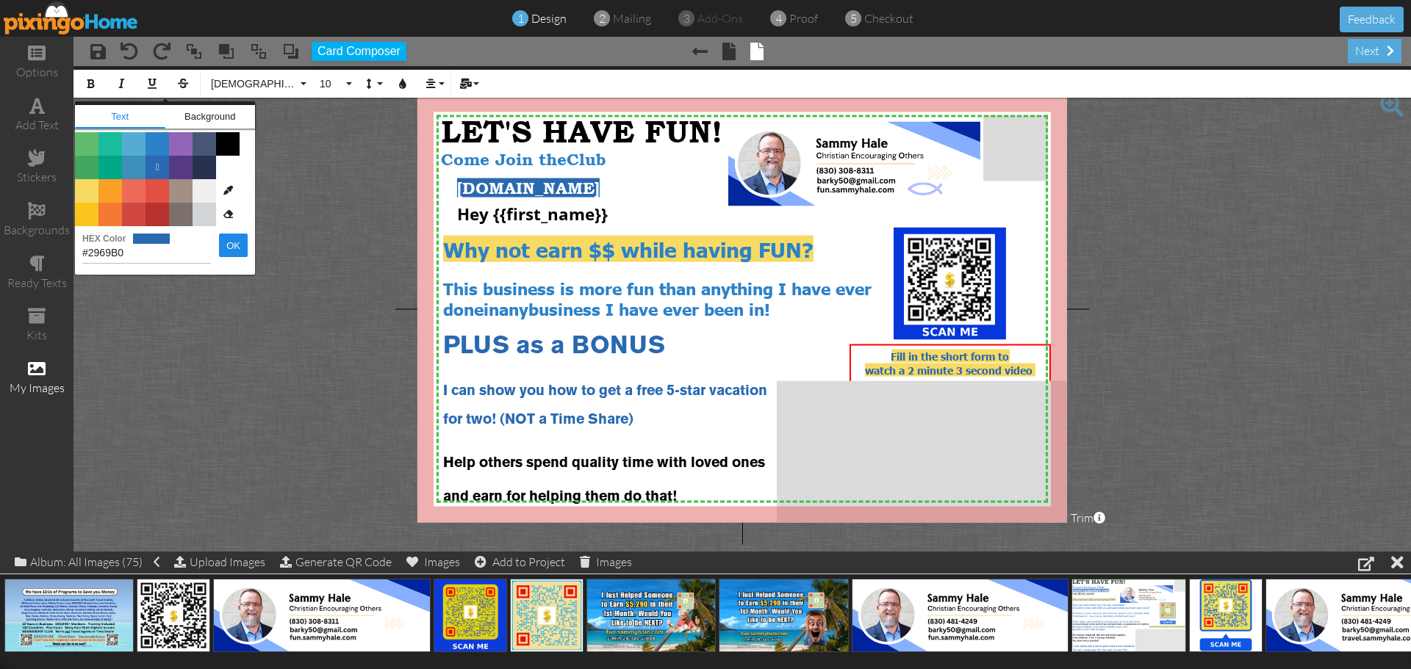
click at [158, 213] on span "Color #B8312F" at bounding box center [158, 215] width 24 height 24
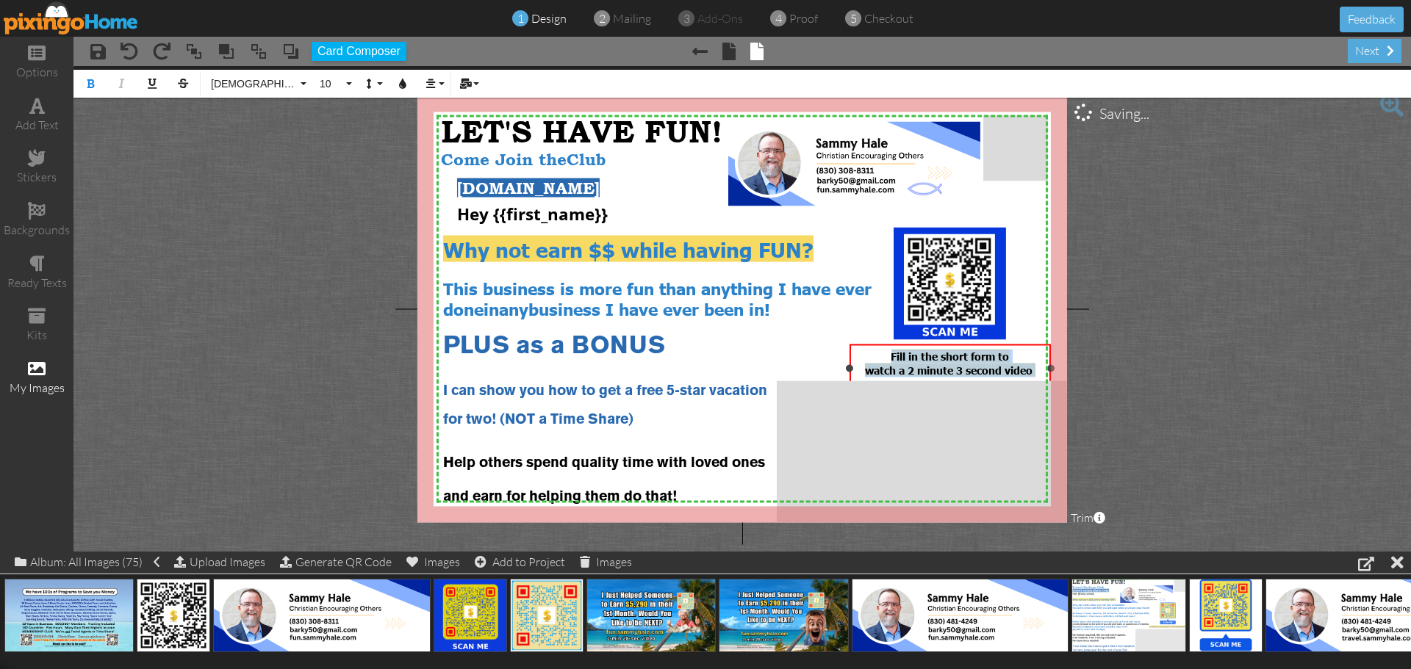
click at [858, 353] on div "Fill in the short form to" at bounding box center [950, 356] width 191 height 14
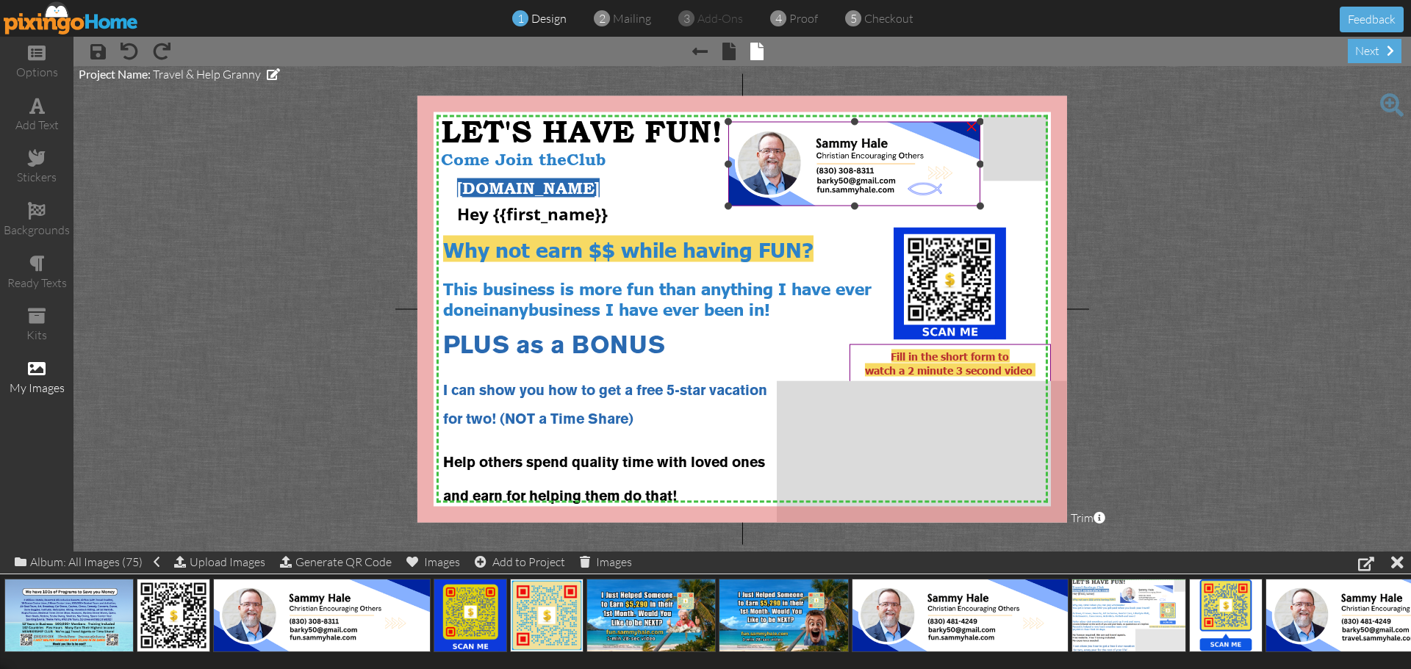
click at [767, 175] on img at bounding box center [854, 164] width 252 height 85
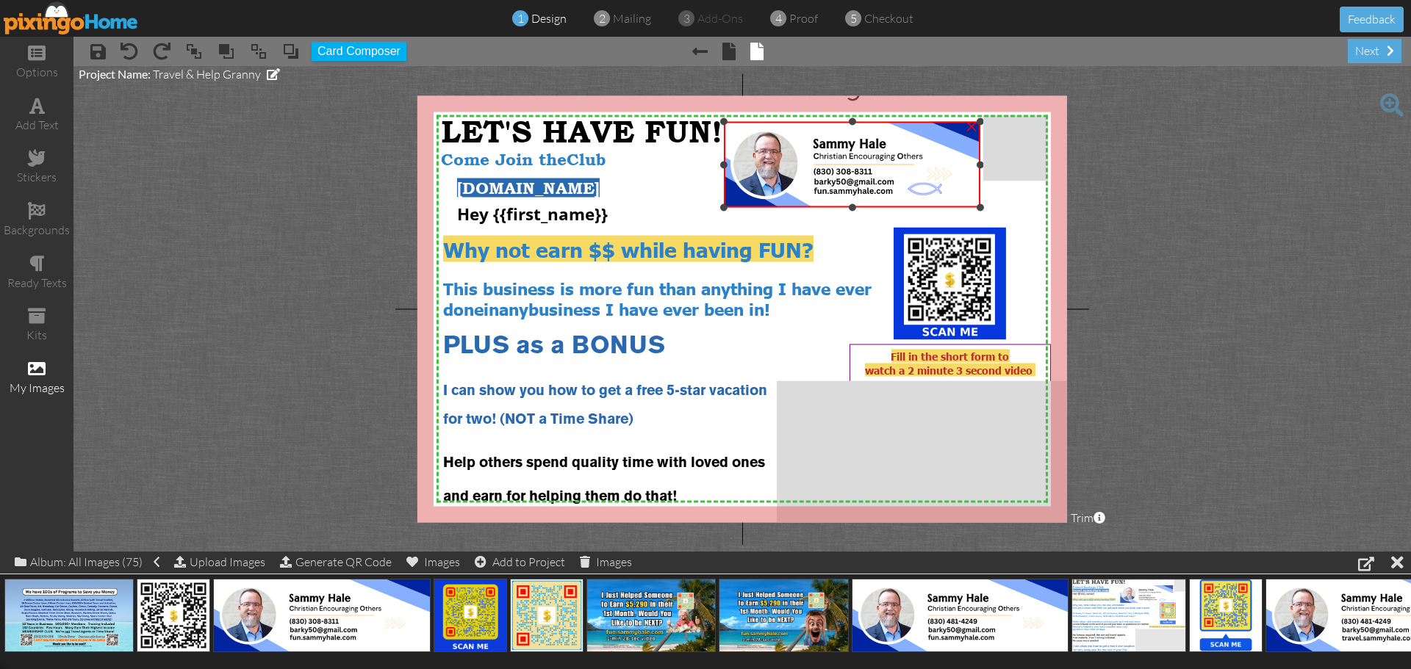
click at [728, 206] on div "×" at bounding box center [852, 165] width 256 height 86
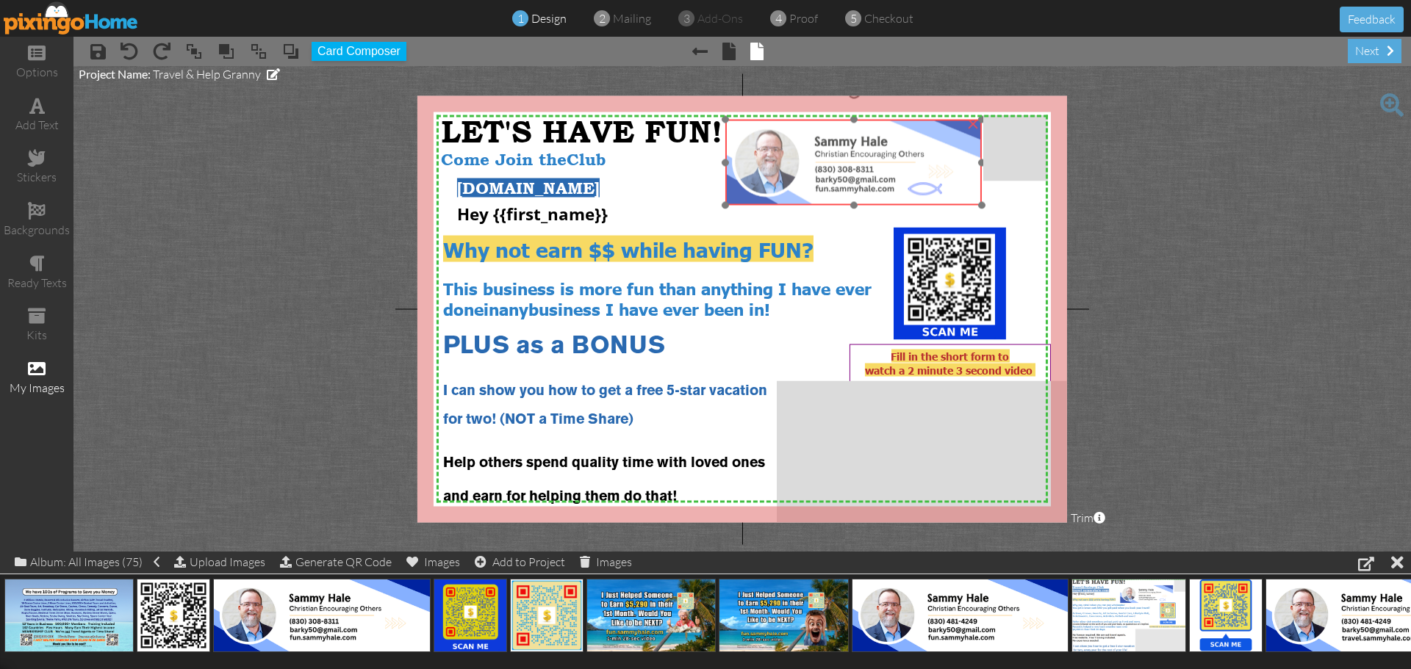
click at [849, 179] on img at bounding box center [853, 163] width 256 height 86
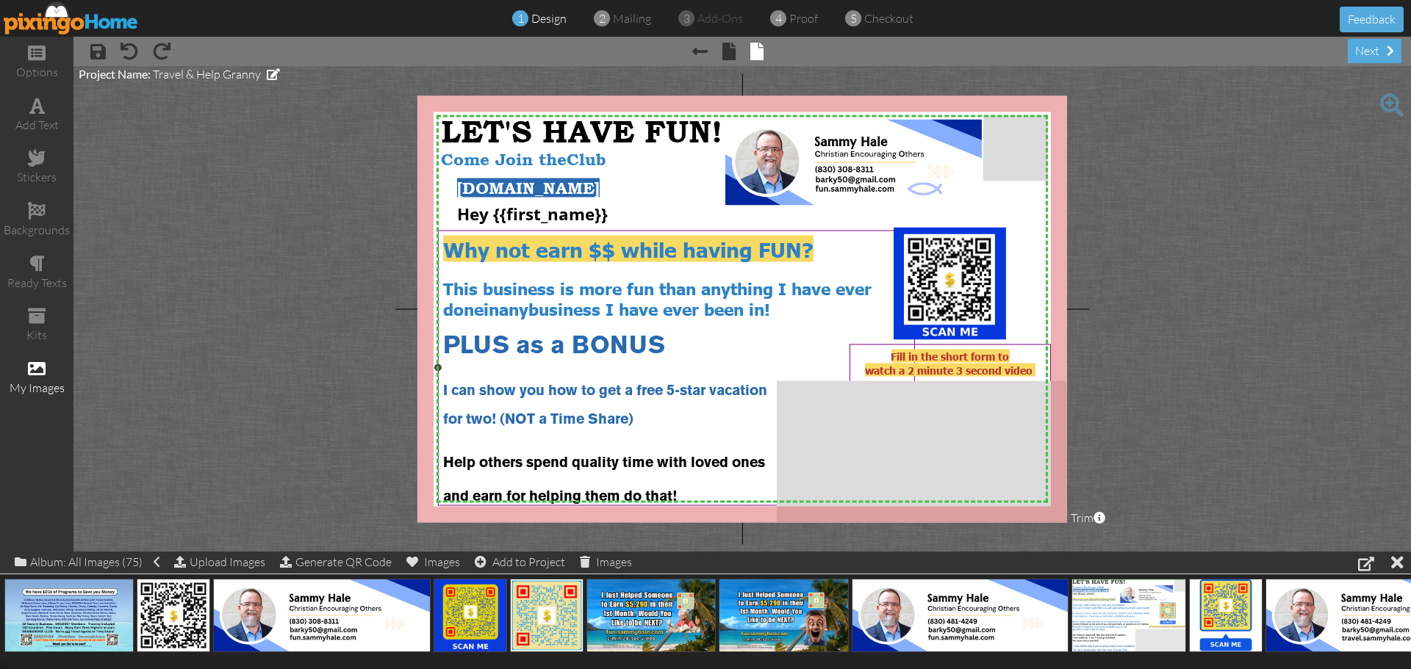
click at [534, 322] on div at bounding box center [676, 326] width 467 height 16
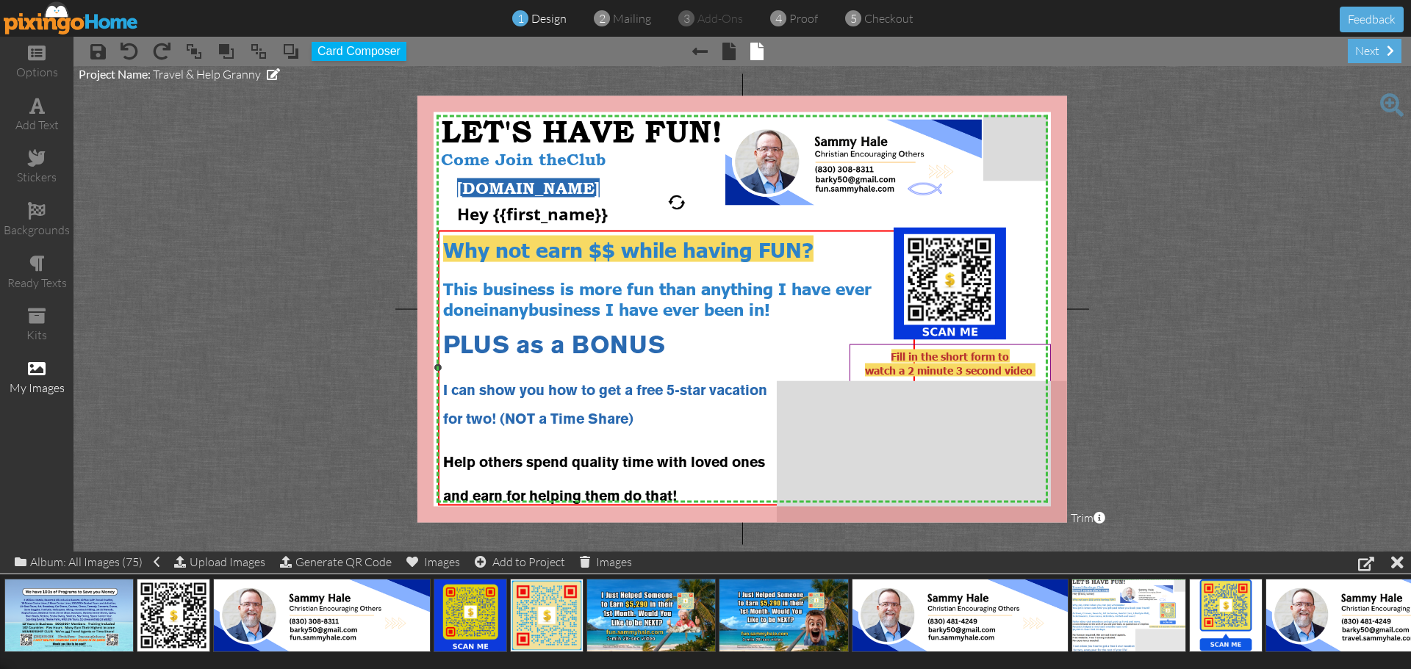
click at [450, 287] on span "This business is more fun than anything I have ever done" at bounding box center [657, 297] width 428 height 41
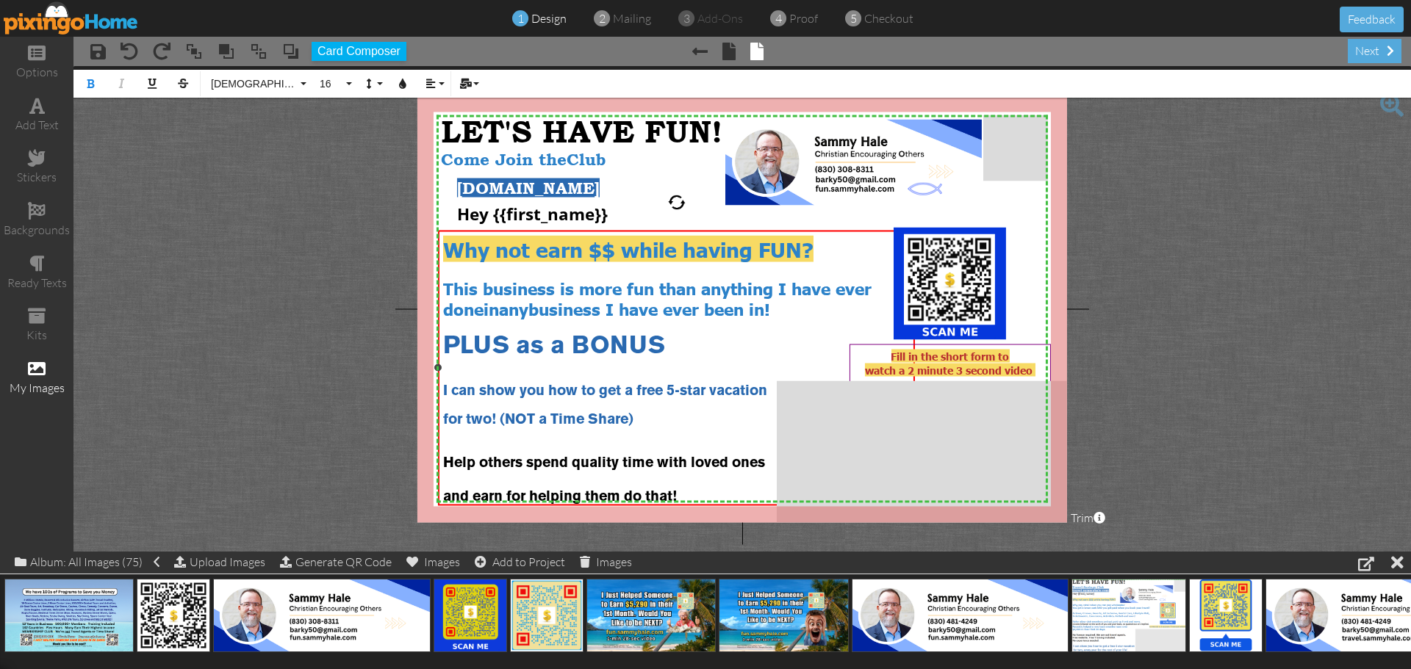
click at [450, 287] on span "This business is more fun than anything I have ever done" at bounding box center [657, 297] width 428 height 41
click at [404, 85] on icon "button" at bounding box center [403, 84] width 10 height 10
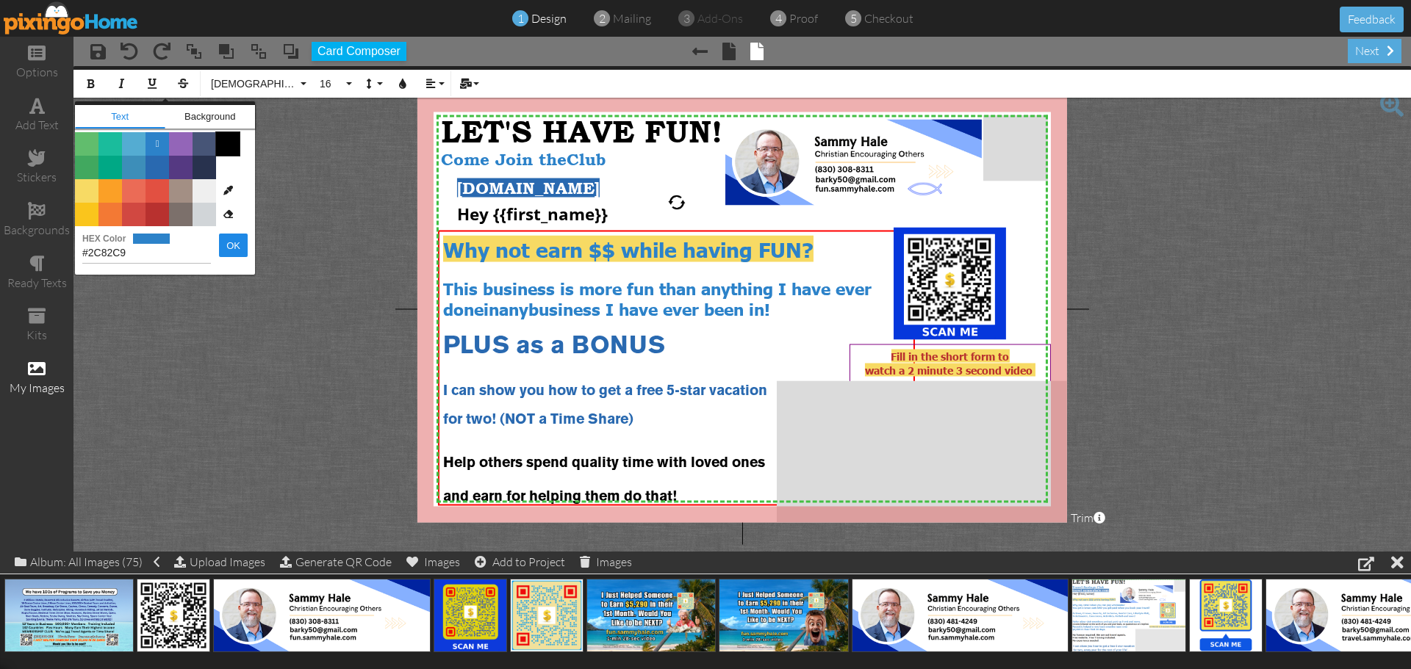
click at [227, 142] on span "Color #000000" at bounding box center [228, 144] width 24 height 24
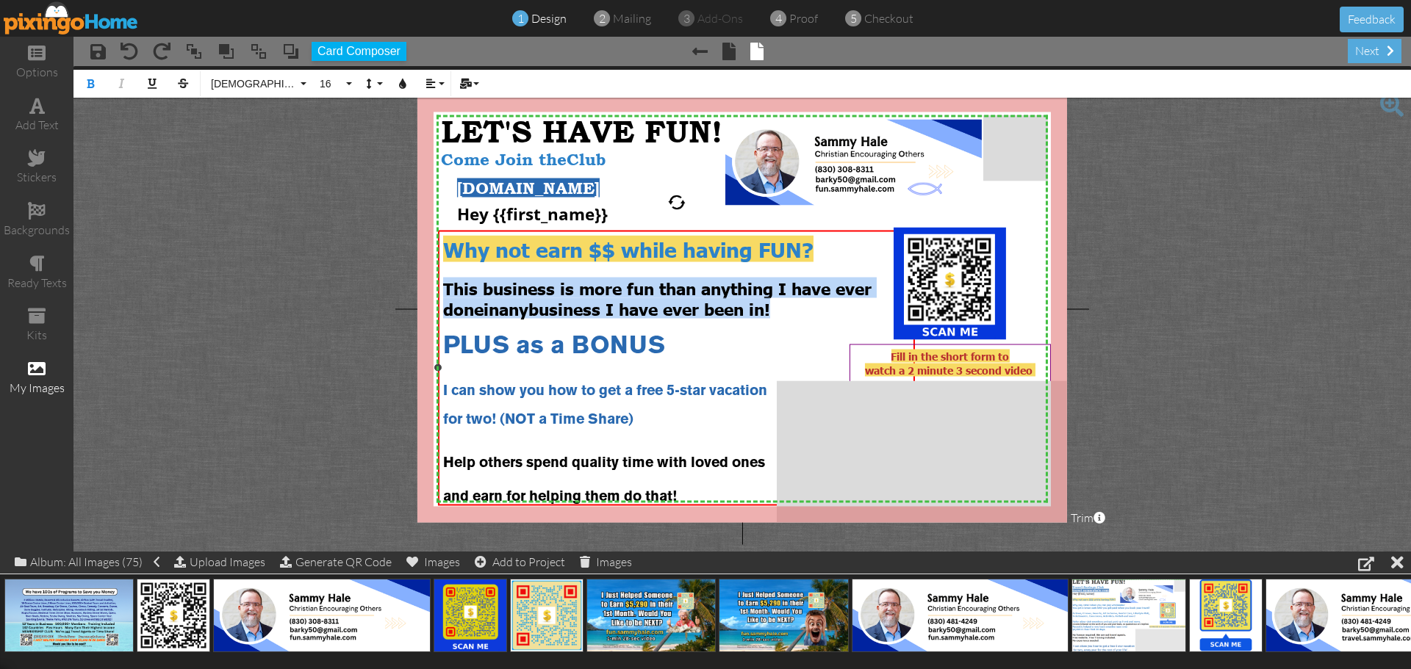
click at [490, 306] on span "in" at bounding box center [491, 308] width 15 height 21
drag, startPoint x: 490, startPoint y: 306, endPoint x: 769, endPoint y: 315, distance: 279.4
click at [769, 315] on div "Why not earn $$ while having FUN? This business is more fun than anything I hav…" at bounding box center [676, 370] width 467 height 270
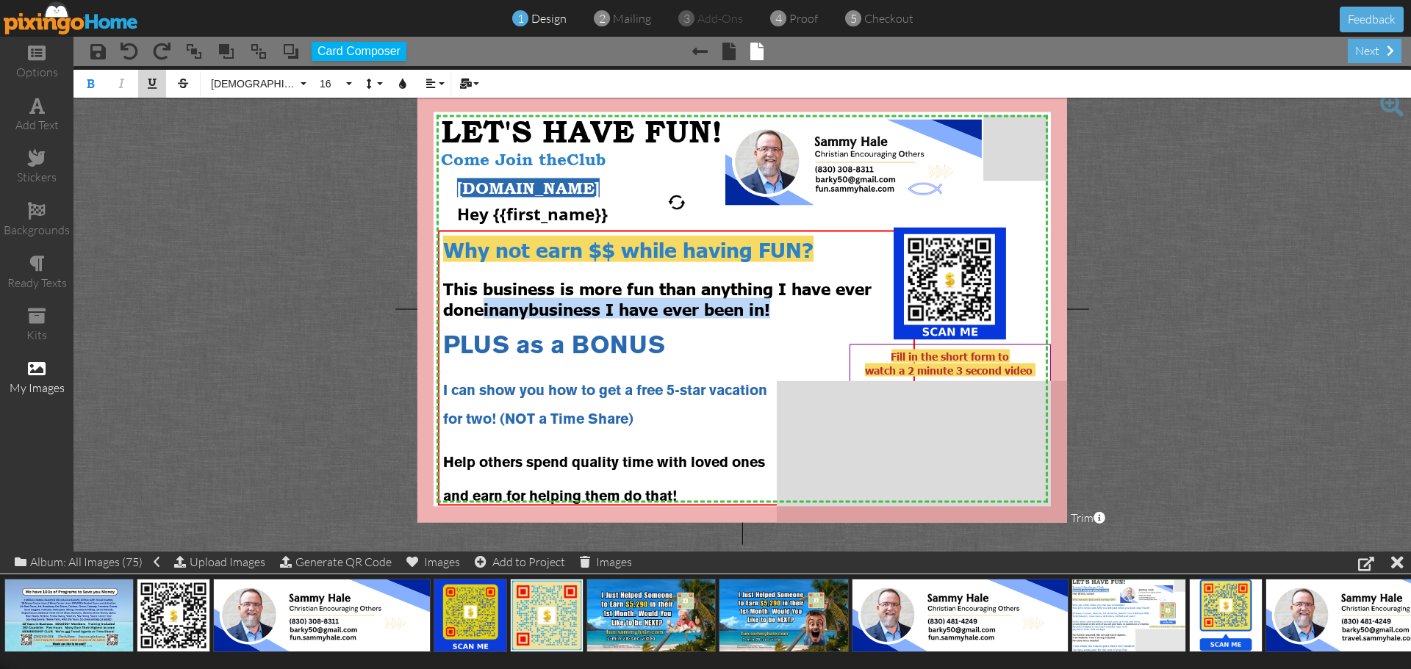
click at [152, 88] on icon "button" at bounding box center [152, 84] width 10 height 10
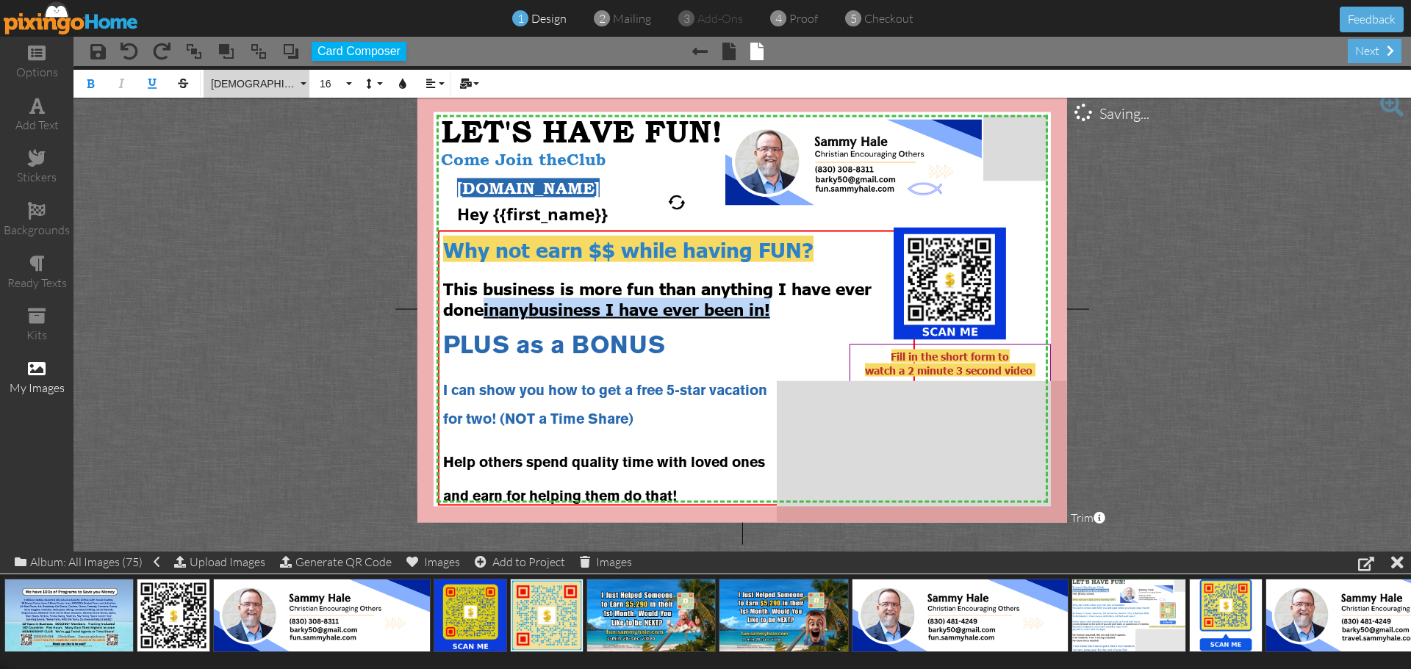
click at [303, 84] on button "[DEMOGRAPHIC_DATA]" at bounding box center [257, 84] width 106 height 28
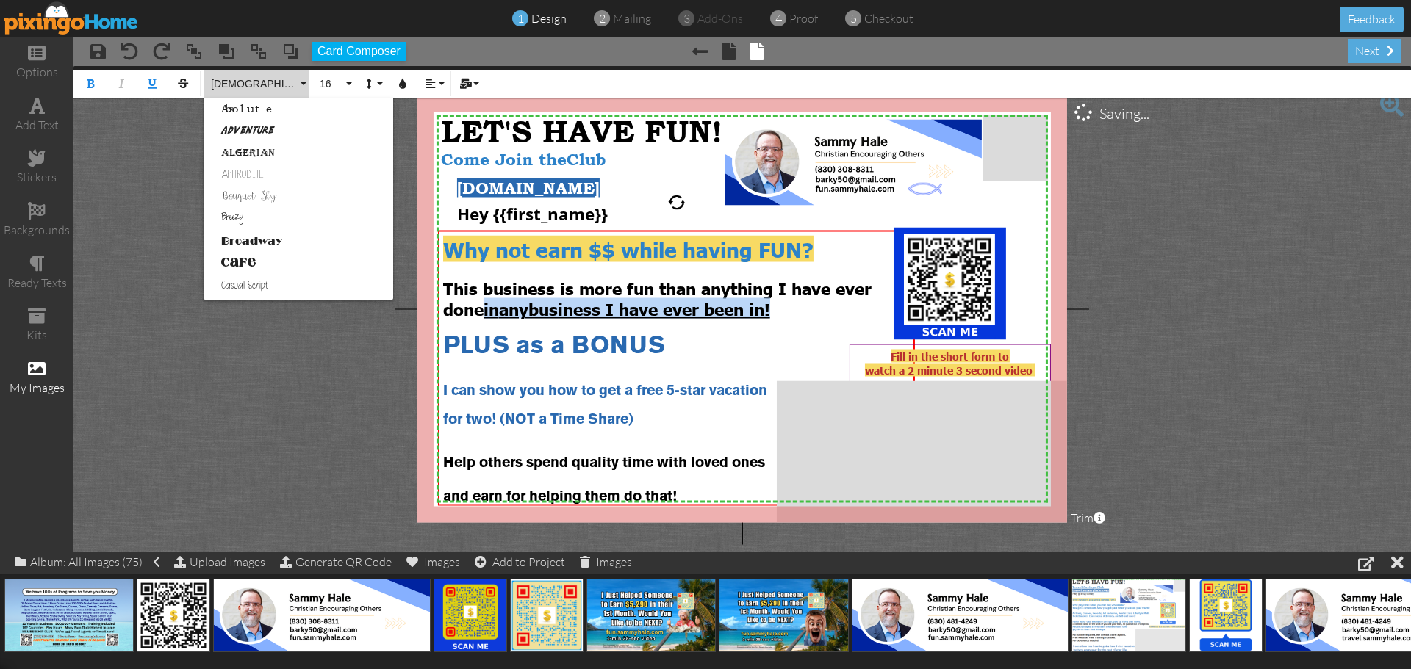
scroll to position [924, 0]
click at [303, 84] on button "[DEMOGRAPHIC_DATA]" at bounding box center [257, 84] width 106 height 28
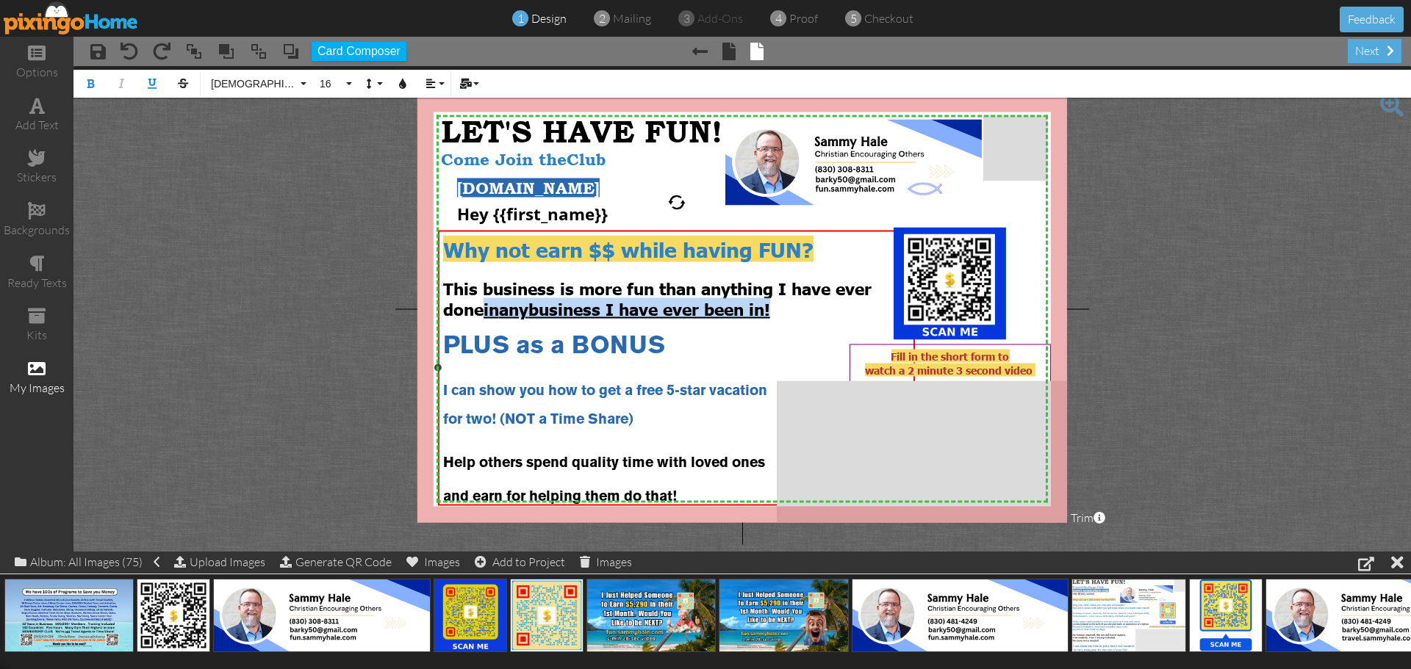
click at [809, 320] on div at bounding box center [676, 326] width 467 height 16
click at [798, 306] on div "This business is more fun than anything I have ever done in any business I have…" at bounding box center [676, 297] width 467 height 41
drag, startPoint x: 794, startPoint y: 305, endPoint x: 491, endPoint y: 306, distance: 303.5
click at [491, 306] on div "This business is more fun than anything I have ever done in any business I have…" at bounding box center [676, 297] width 467 height 41
click at [301, 85] on button "[DEMOGRAPHIC_DATA]" at bounding box center [257, 84] width 106 height 28
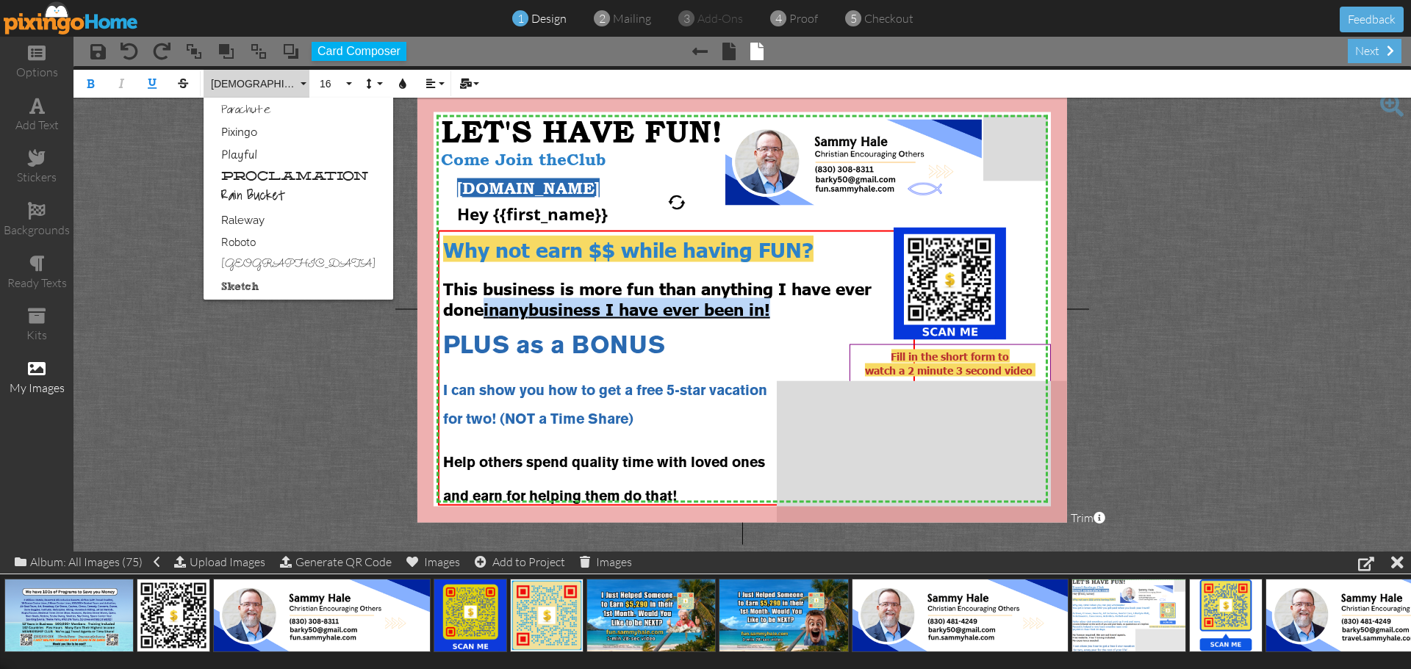
scroll to position [0, 0]
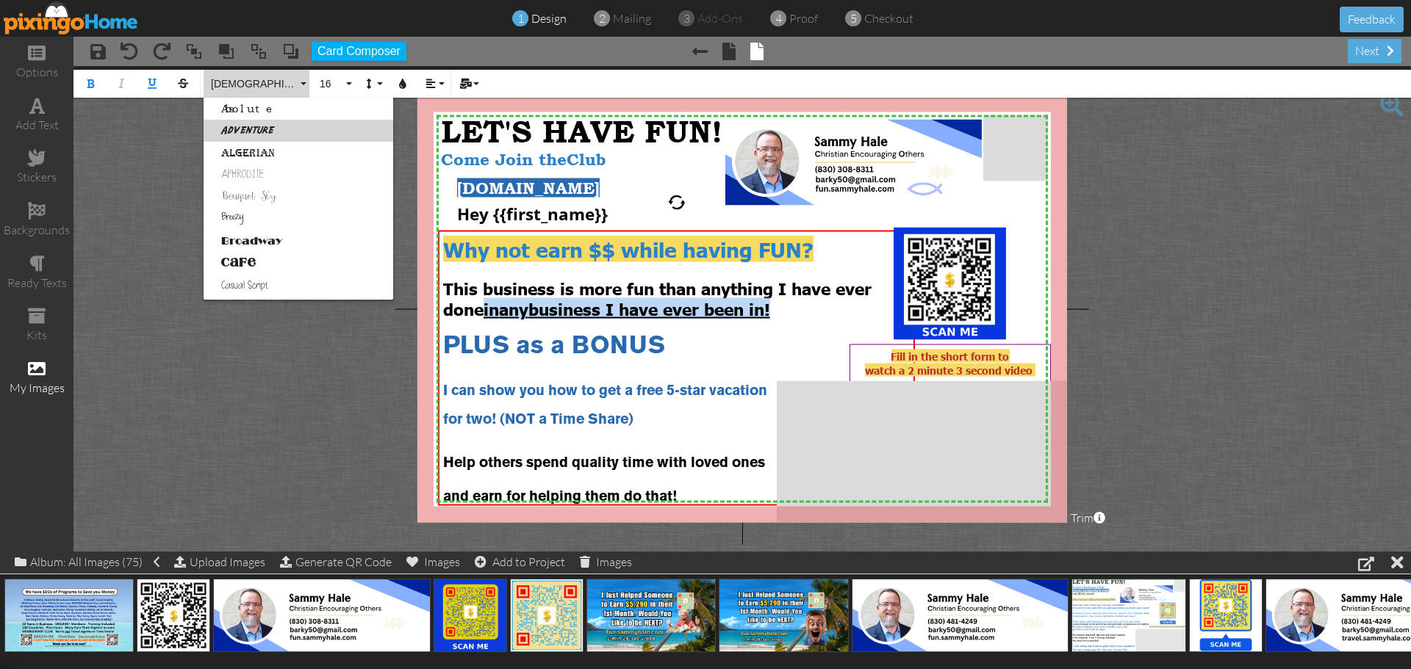
click at [268, 132] on link "Adventure" at bounding box center [299, 131] width 190 height 22
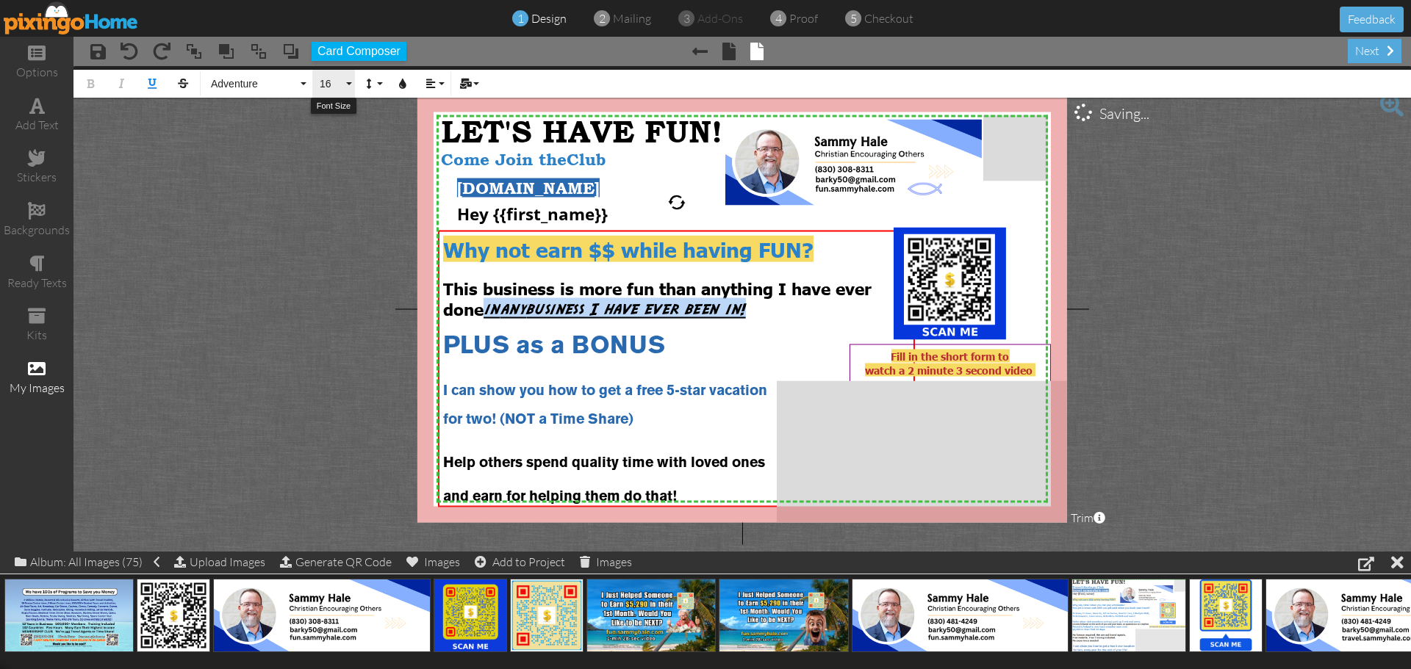
click at [346, 88] on button "16" at bounding box center [333, 84] width 43 height 28
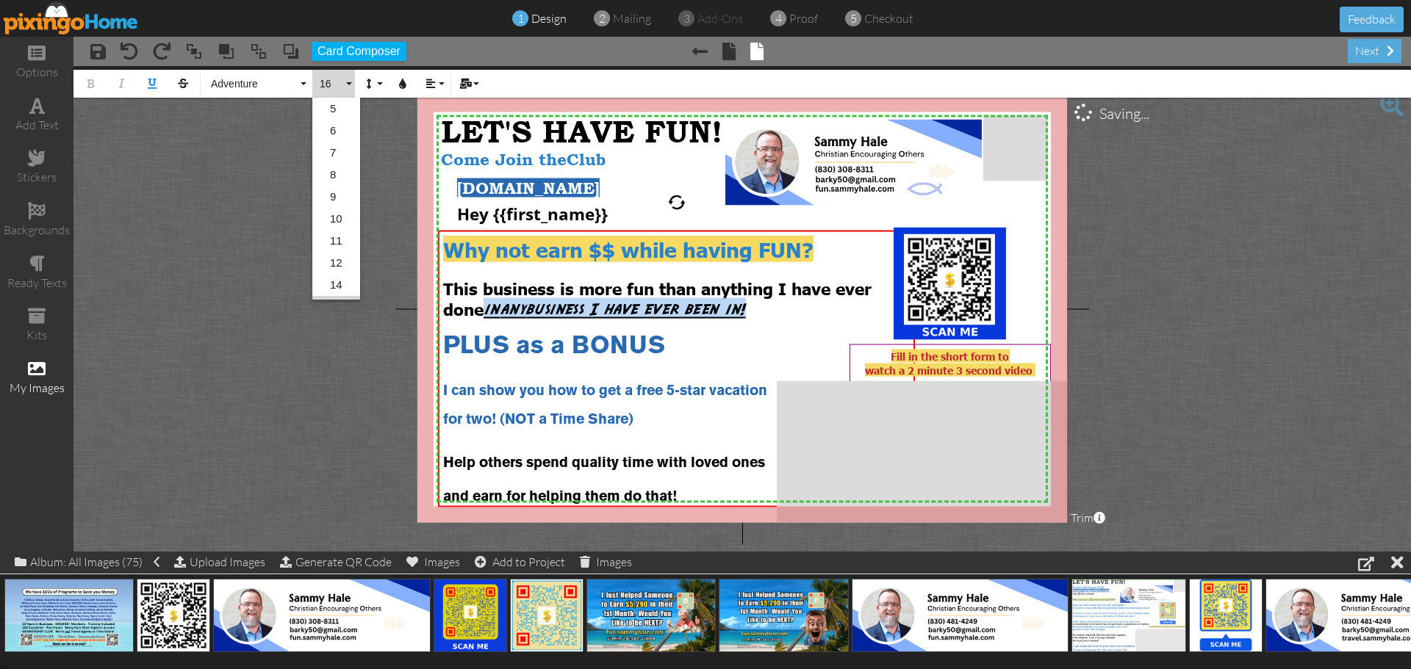
scroll to position [109, 0]
click at [336, 215] on link "18" at bounding box center [336, 220] width 48 height 22
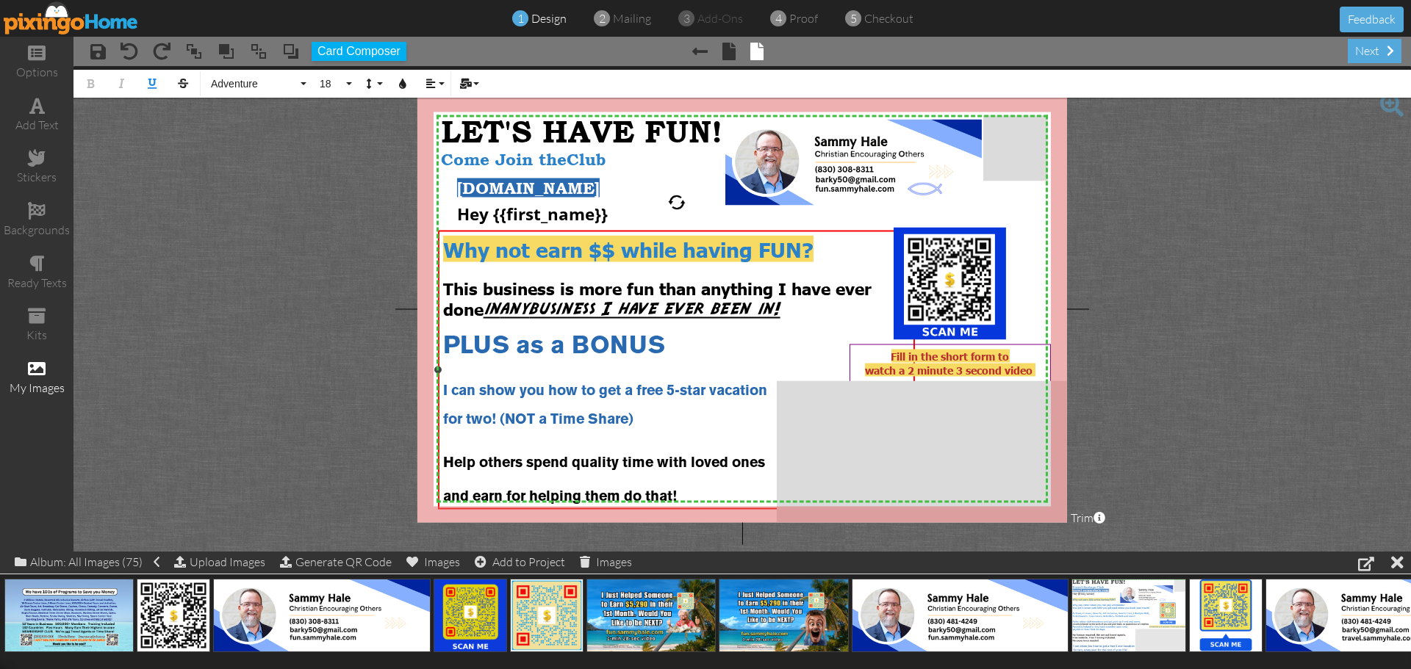
click at [815, 319] on div at bounding box center [676, 326] width 467 height 16
drag, startPoint x: 818, startPoint y: 308, endPoint x: 486, endPoint y: 309, distance: 331.4
click at [486, 309] on div "This business is more fun than anything I have ever done in any business I have…" at bounding box center [676, 297] width 467 height 41
click at [345, 82] on button "18" at bounding box center [333, 84] width 43 height 28
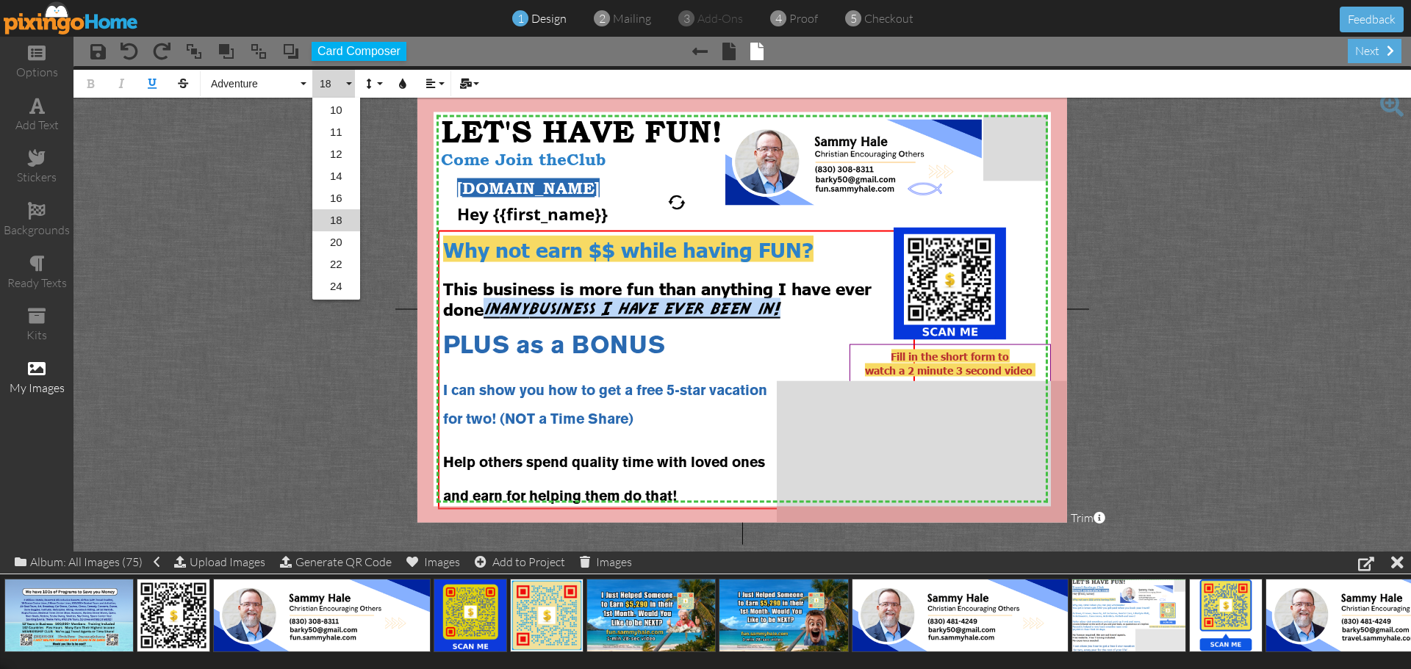
scroll to position [131, 0]
click at [337, 220] on link "20" at bounding box center [336, 220] width 48 height 22
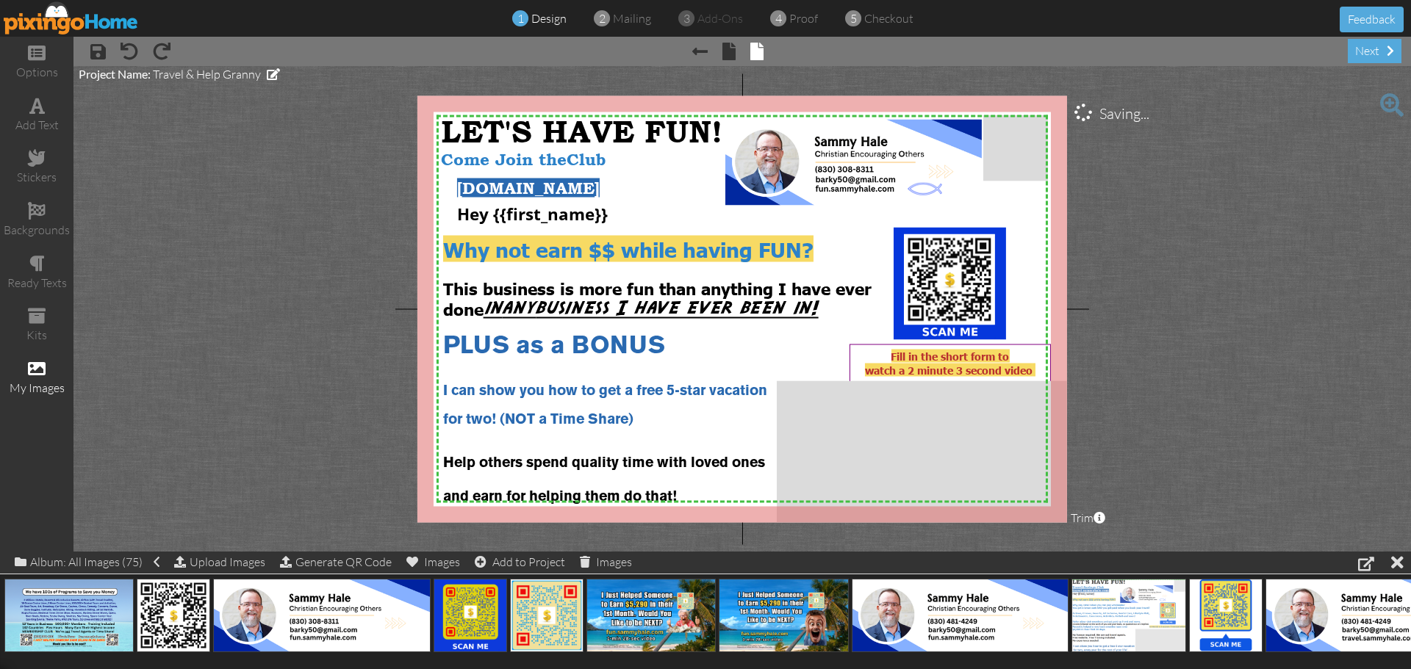
click at [292, 231] on project-studio-wrapper "X X X X X X X X X X X X X X X X X X X X X X X X X X X X X X X X X X X X X X X X…" at bounding box center [741, 309] width 1337 height 486
click at [578, 418] on span "for two! (NOT a Time Share)" at bounding box center [538, 419] width 190 height 13
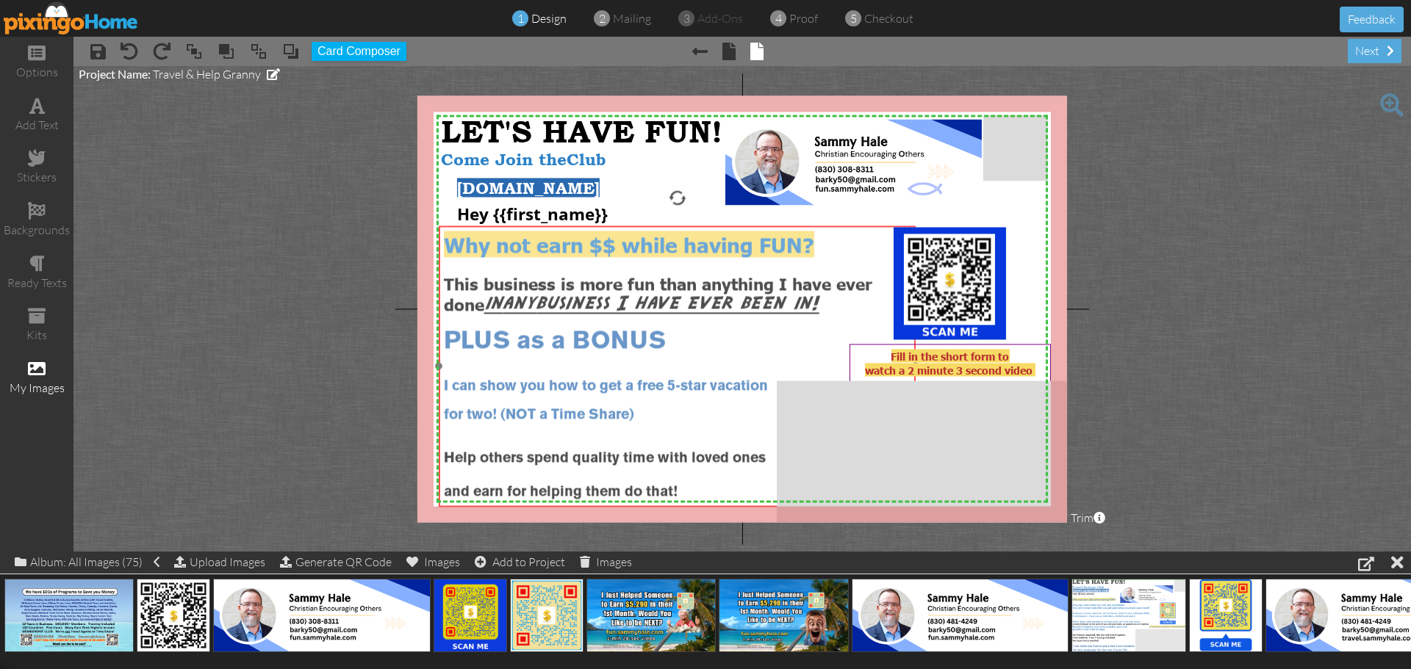
click at [578, 414] on span "for two! (NOT a Time Share)" at bounding box center [539, 415] width 190 height 13
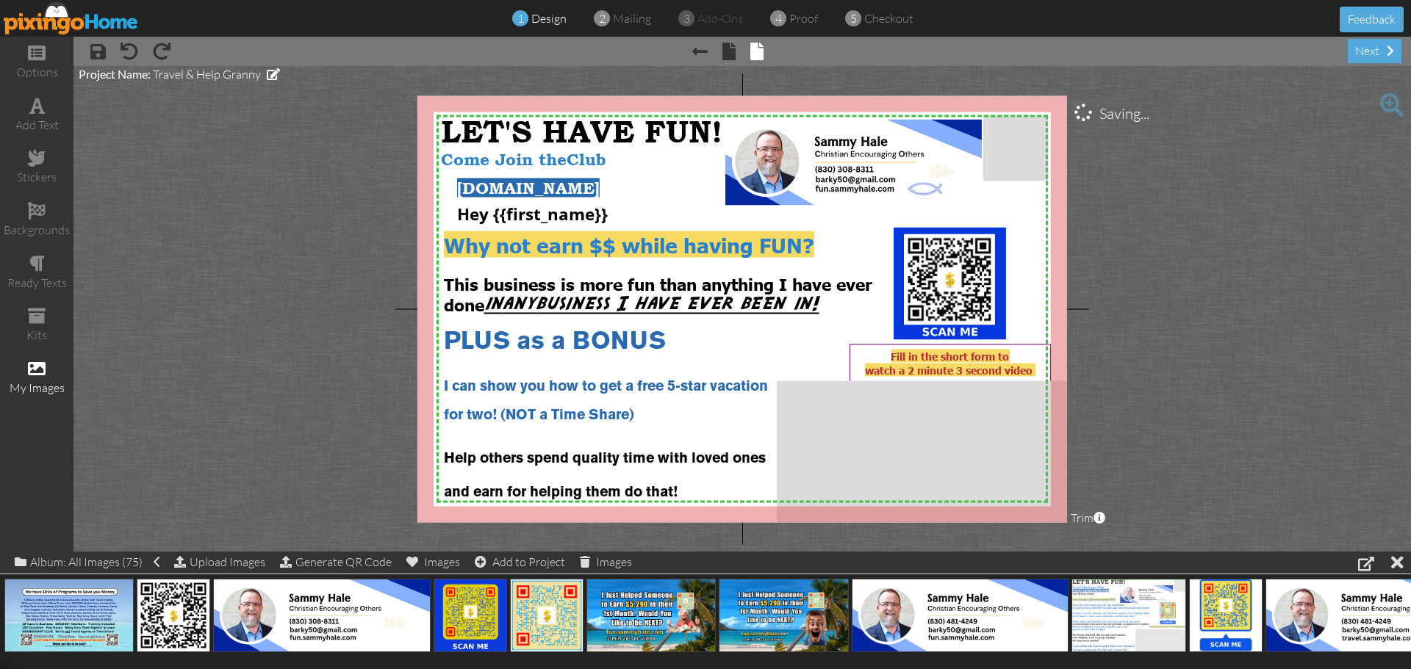
click at [312, 374] on project-studio-wrapper "X X X X X X X X X X X X X X X X X X X X X X X X X X X X X X X X X X X X X X X X…" at bounding box center [741, 309] width 1337 height 486
click at [913, 190] on img at bounding box center [923, 191] width 35 height 14
click at [99, 18] on img at bounding box center [71, 17] width 135 height 33
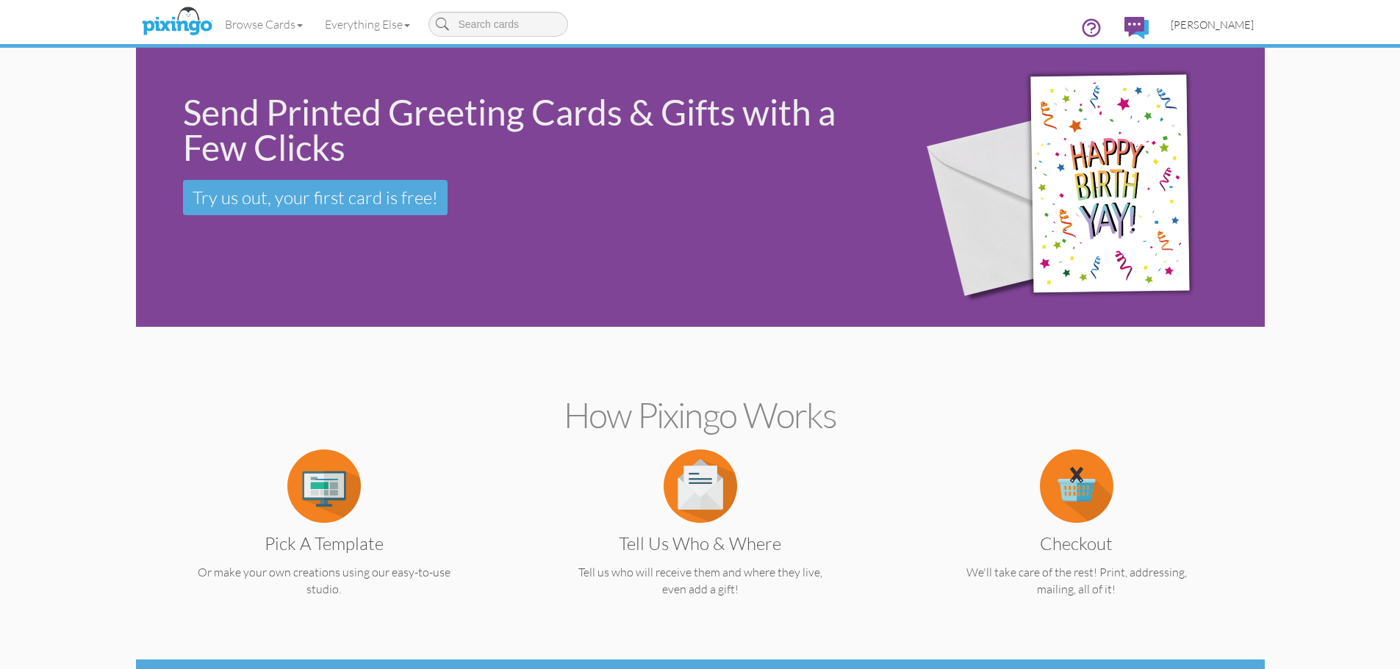
click at [1233, 24] on span "[PERSON_NAME]" at bounding box center [1212, 24] width 83 height 12
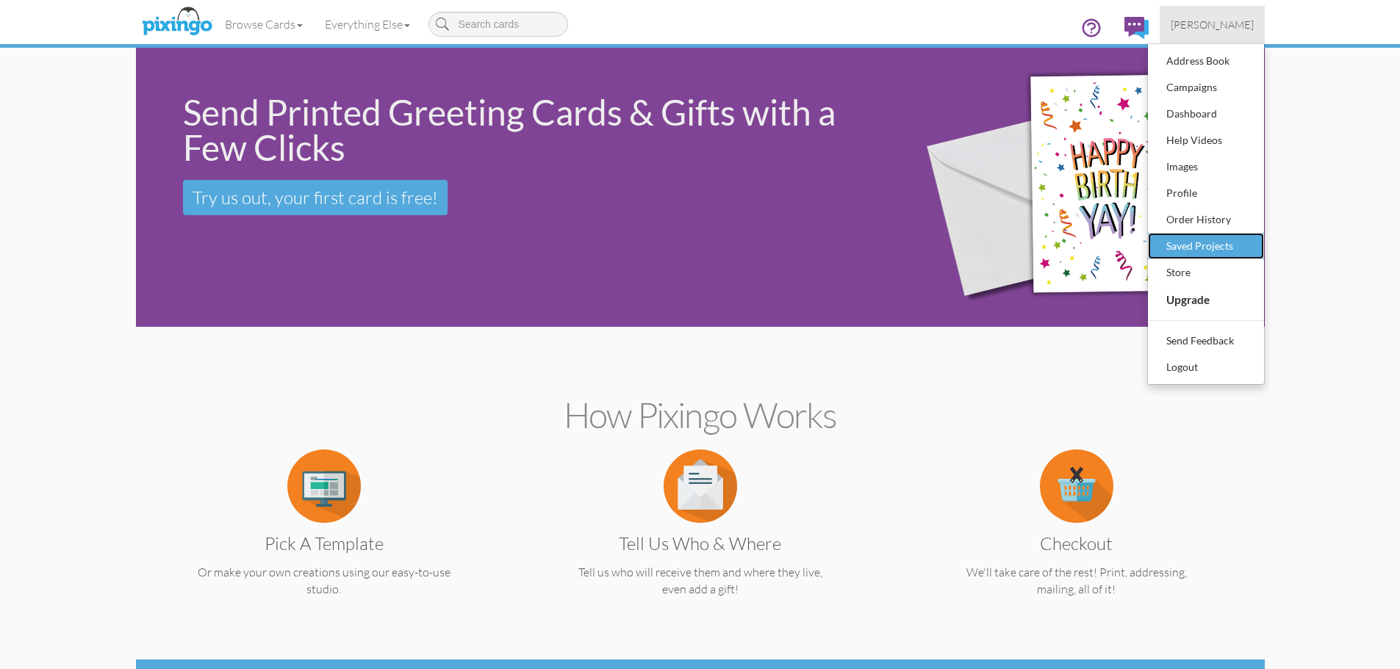
click at [1200, 243] on div "Saved Projects" at bounding box center [1206, 246] width 87 height 22
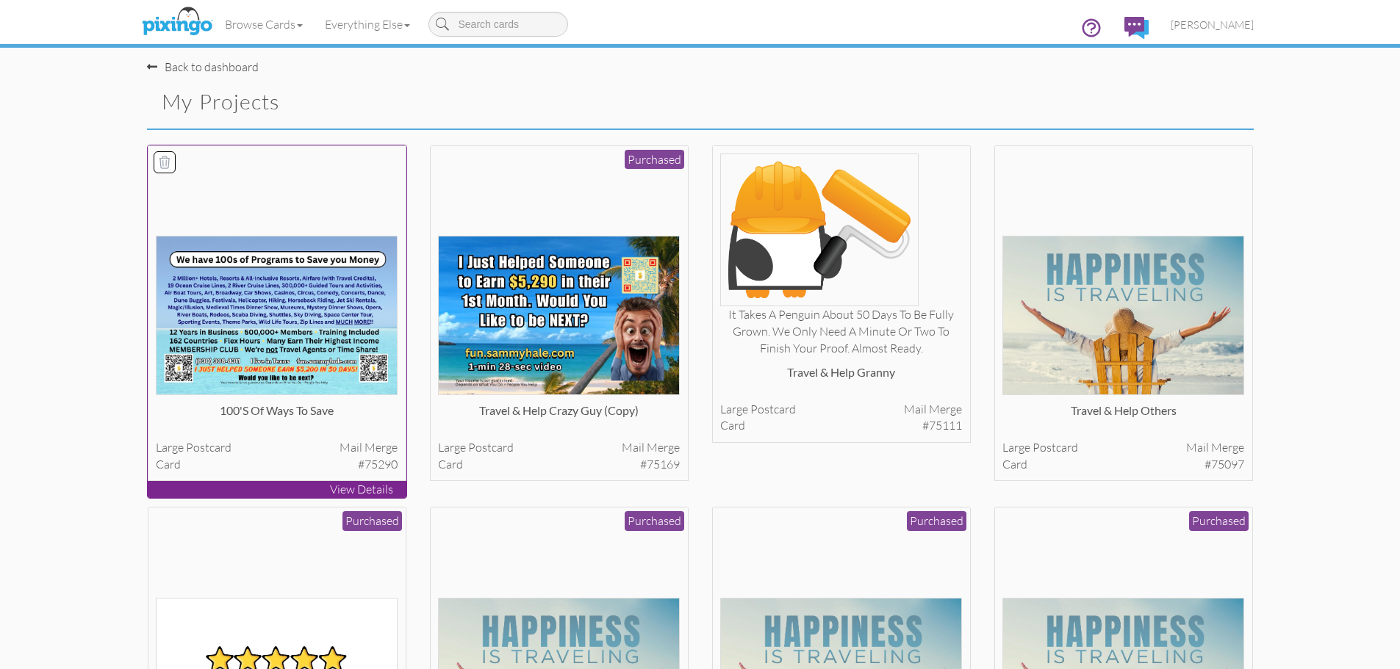
click at [340, 294] on img at bounding box center [277, 315] width 242 height 159
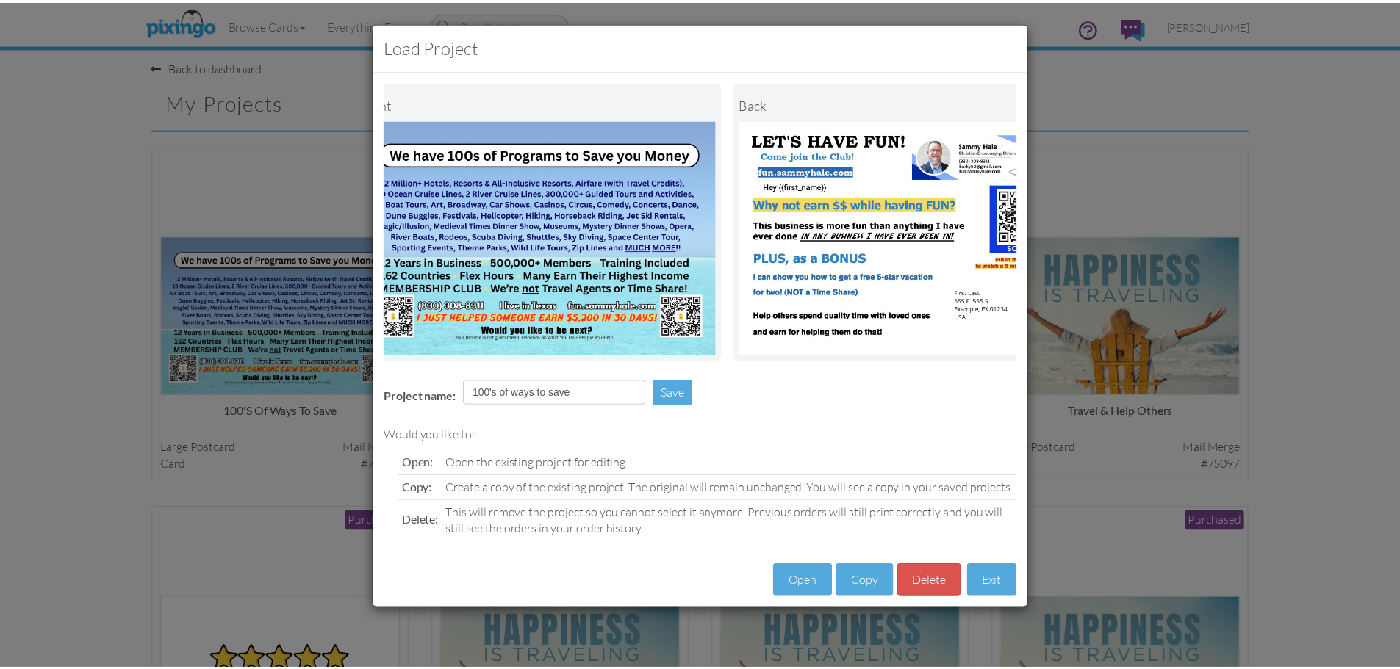
scroll to position [0, 113]
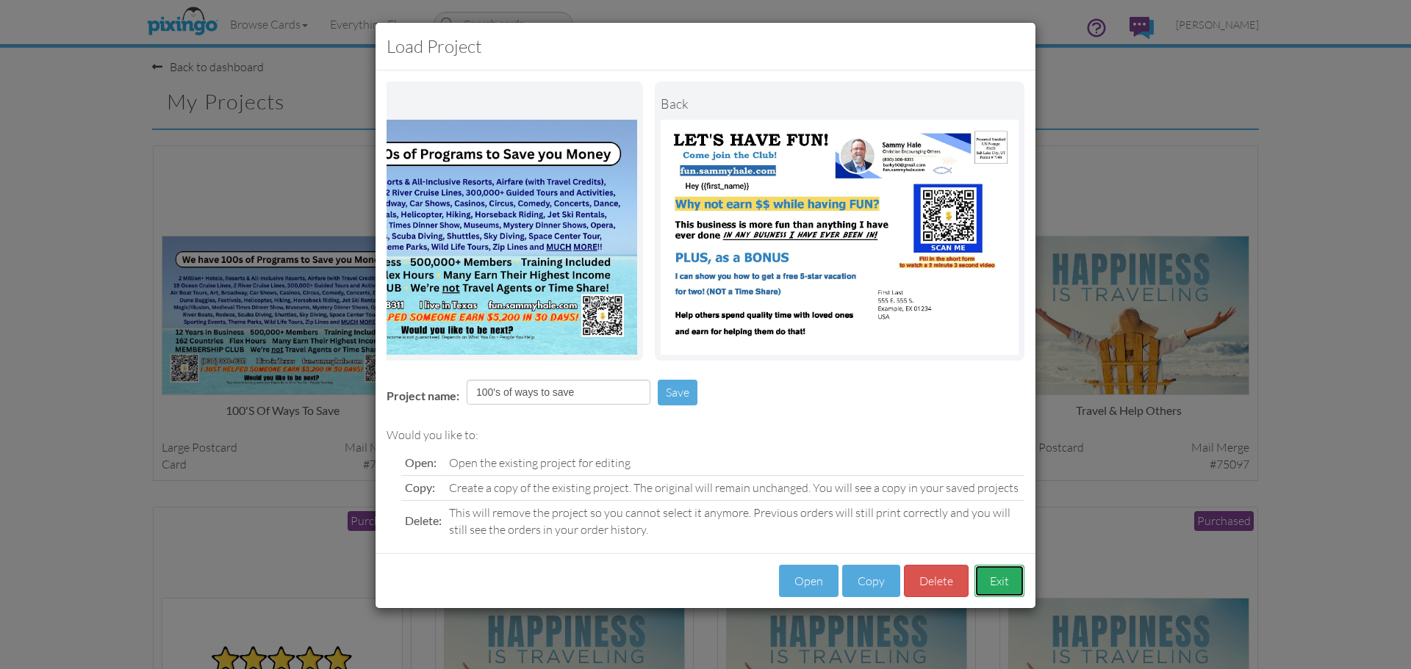
click at [1011, 582] on button "Exit" at bounding box center [999, 581] width 50 height 33
